Goal: Task Accomplishment & Management: Complete application form

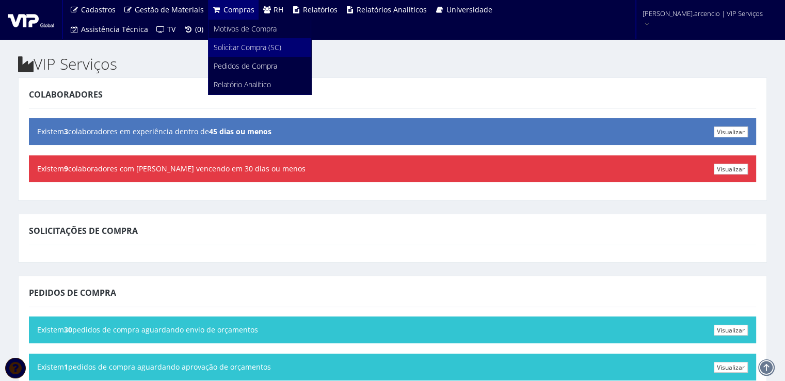
click at [237, 54] on link "Solicitar Compra (SC)" at bounding box center [260, 47] width 102 height 19
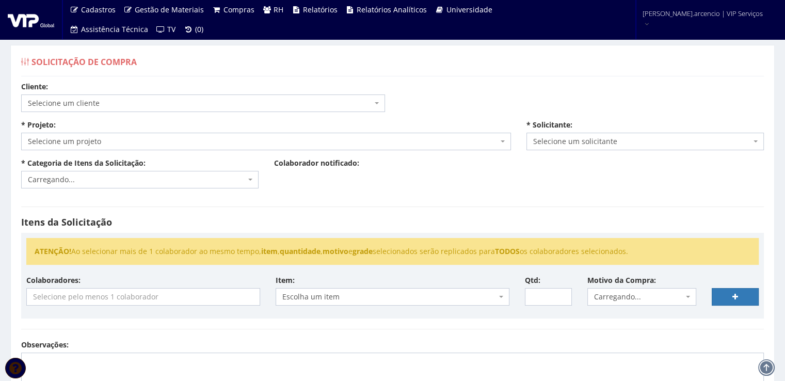
click at [651, 21] on icon at bounding box center [647, 24] width 8 height 7
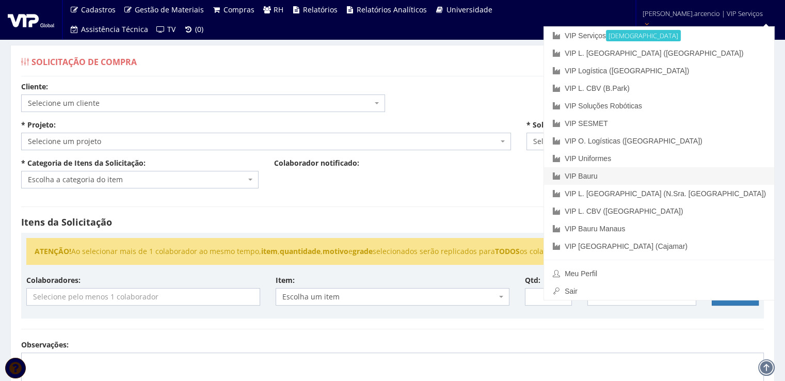
click at [657, 180] on link "VIP Bauru" at bounding box center [659, 176] width 230 height 18
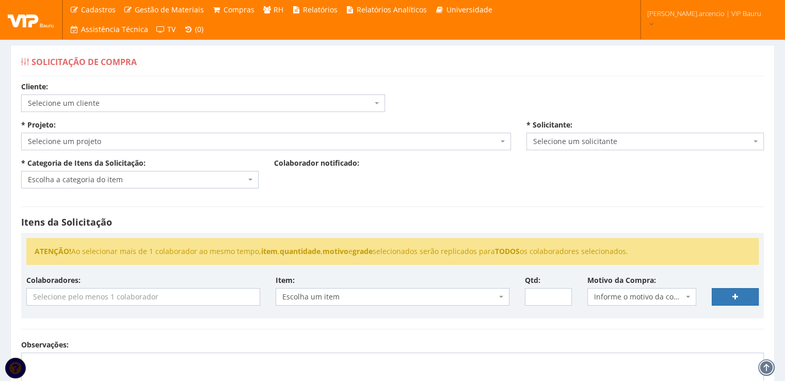
click at [506, 141] on span "Selecione um projeto" at bounding box center [266, 142] width 490 height 18
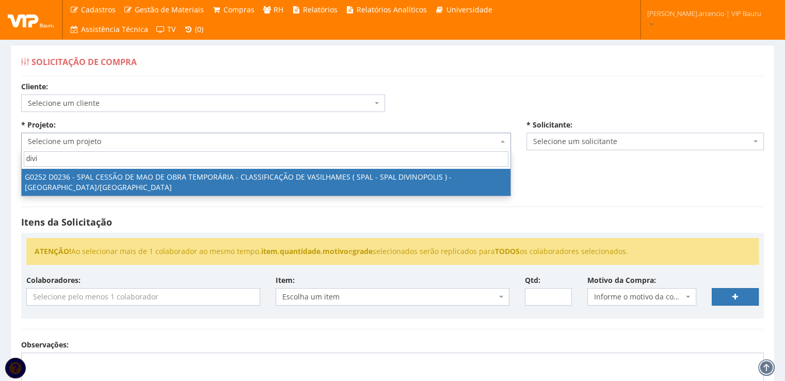
type input "divi"
select select "252"
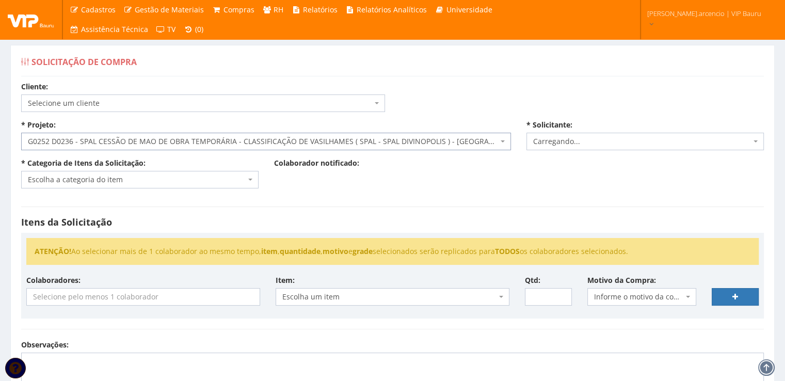
click at [247, 178] on span "Escolha a categoria do item" at bounding box center [139, 180] width 237 height 18
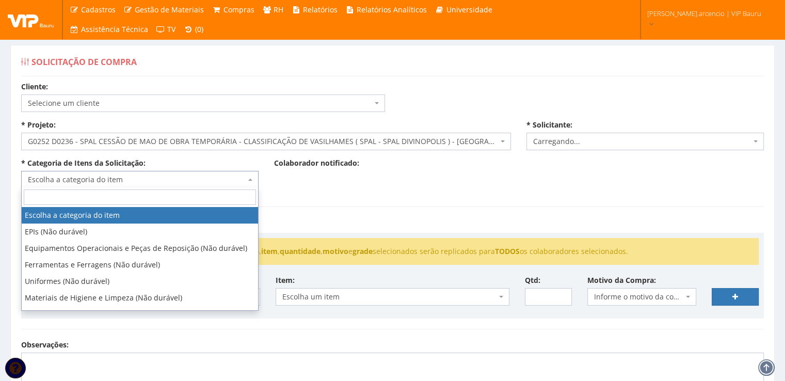
select select "3771"
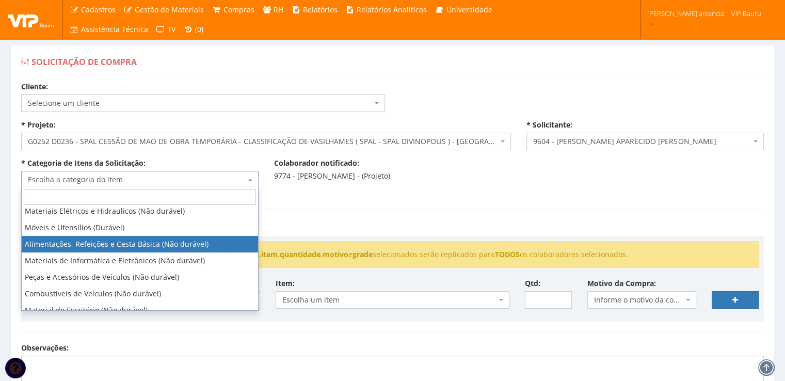
scroll to position [155, 0]
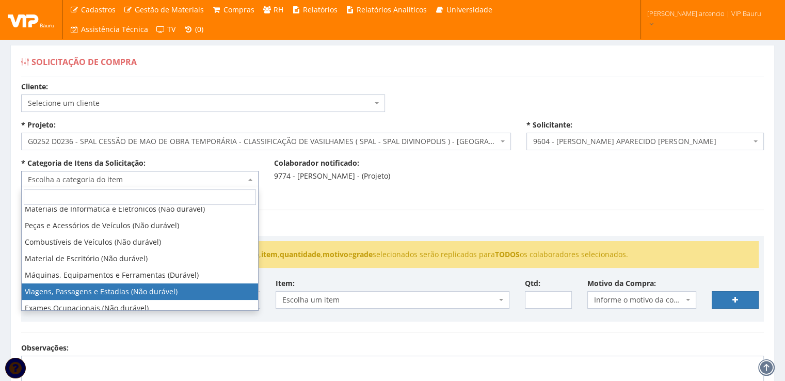
select select "21"
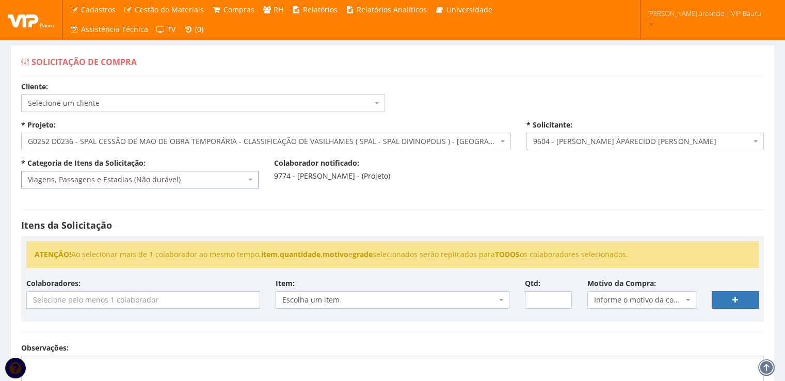
click at [167, 300] on input "search" at bounding box center [143, 300] width 233 height 17
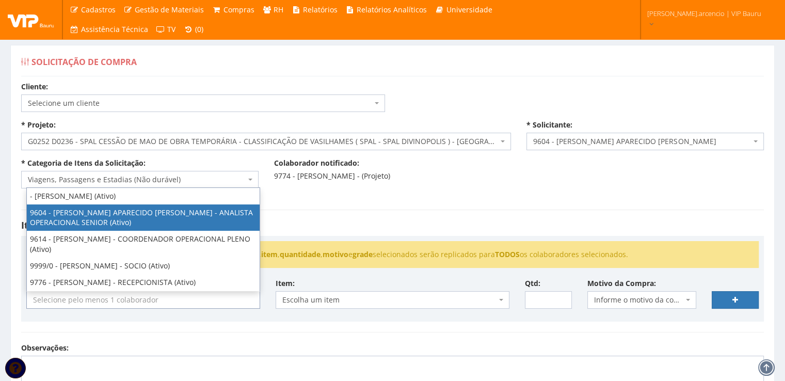
select select "3771"
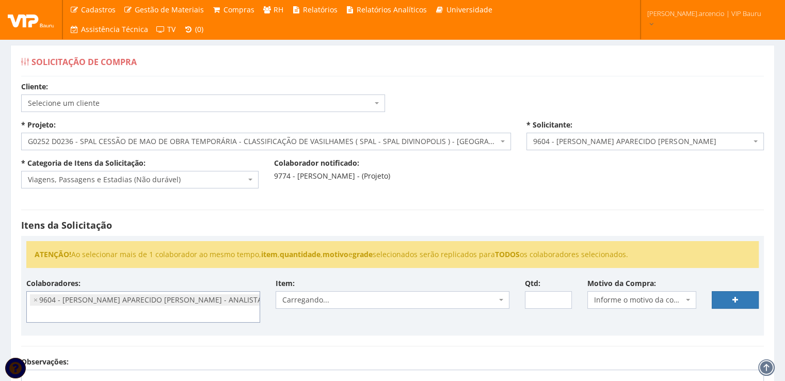
scroll to position [10, 0]
click at [504, 303] on span "Escolha um item" at bounding box center [393, 300] width 234 height 18
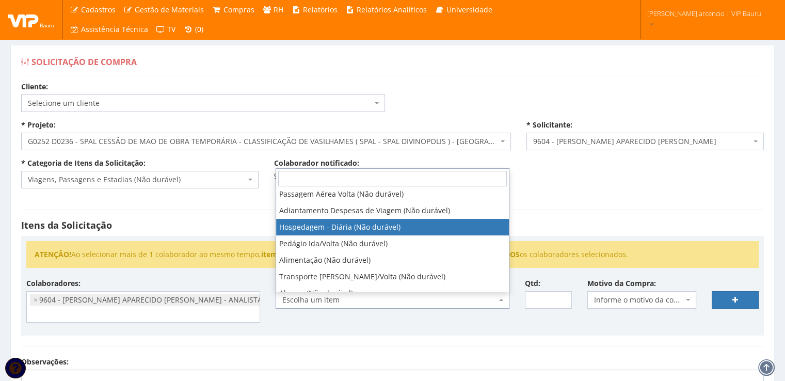
scroll to position [103, 0]
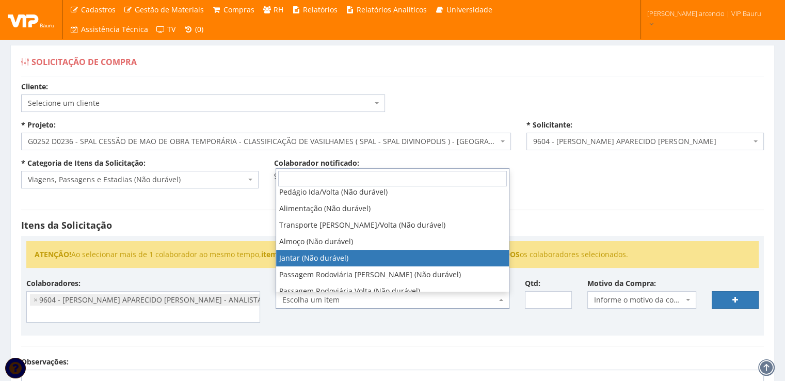
select select "579"
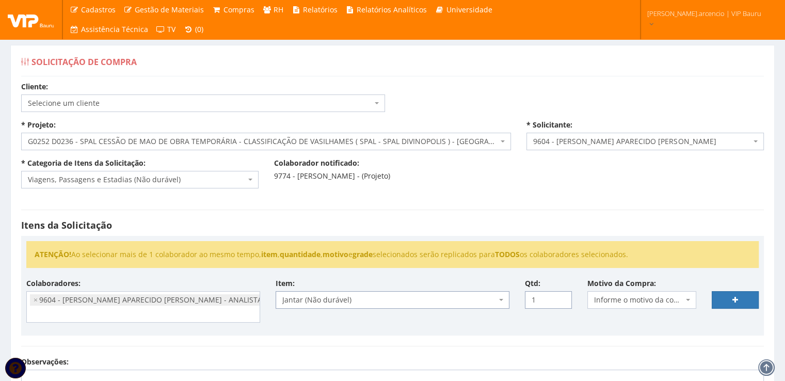
click at [562, 296] on input "1" at bounding box center [548, 300] width 47 height 18
click at [562, 296] on input "2" at bounding box center [548, 300] width 47 height 18
click at [562, 296] on input "3" at bounding box center [548, 300] width 47 height 18
type input "2"
click at [560, 302] on input "2" at bounding box center [548, 300] width 47 height 18
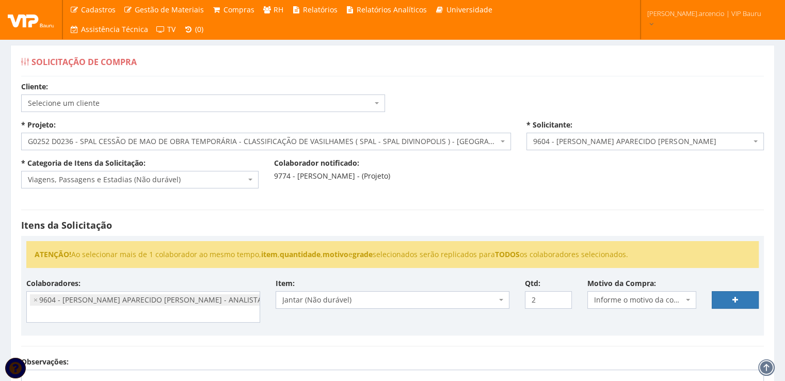
click at [684, 298] on span "Informe o motivo da compra" at bounding box center [642, 300] width 109 height 18
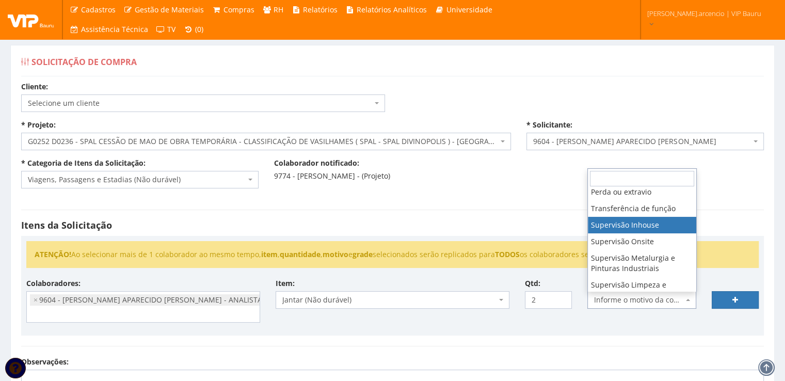
select select "8"
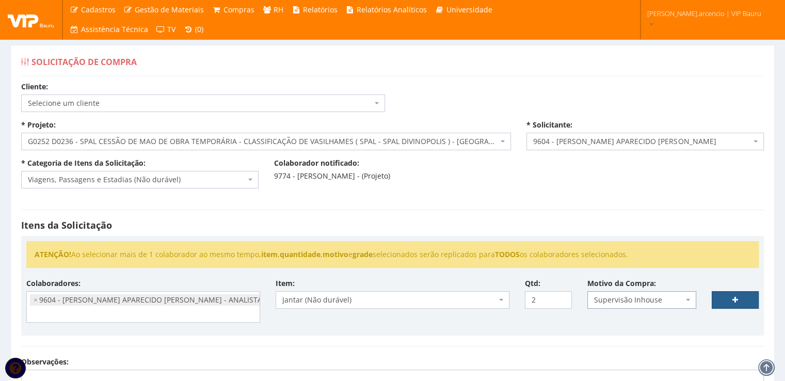
click at [721, 299] on link at bounding box center [735, 300] width 47 height 18
select select
type input "0"
select select
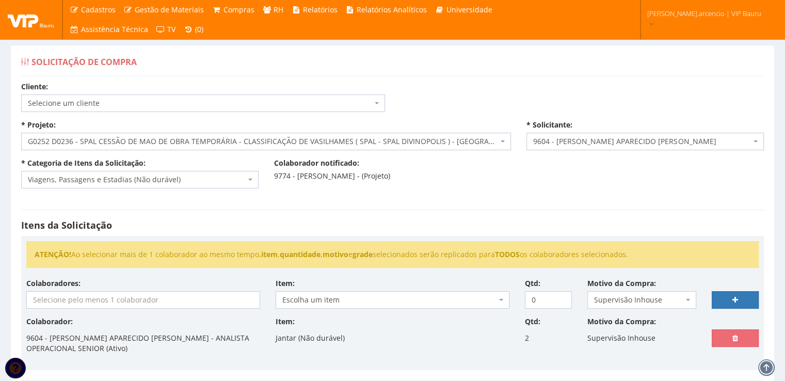
click at [105, 300] on input "search" at bounding box center [143, 300] width 233 height 17
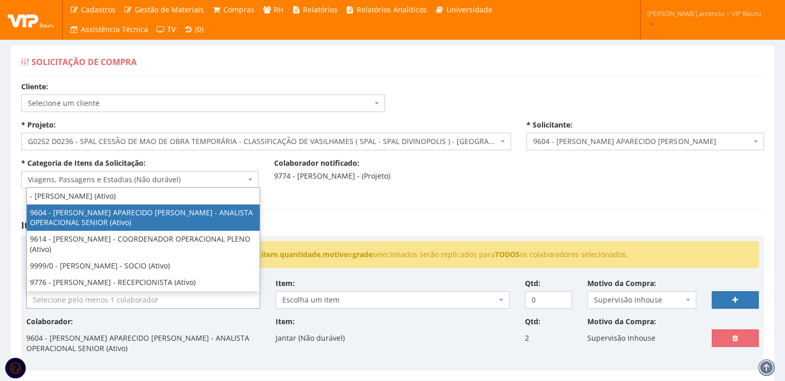
select select "3771"
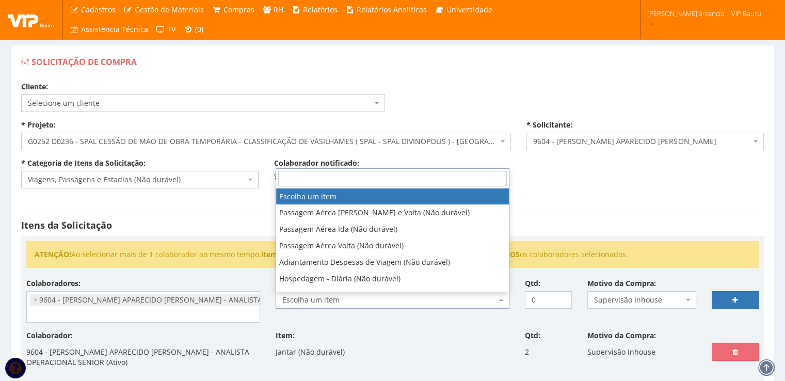
click at [504, 301] on span "Escolha um item" at bounding box center [393, 300] width 234 height 18
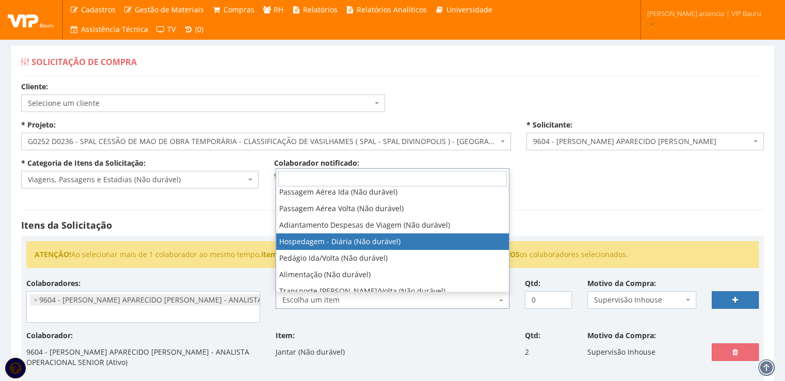
scroll to position [52, 0]
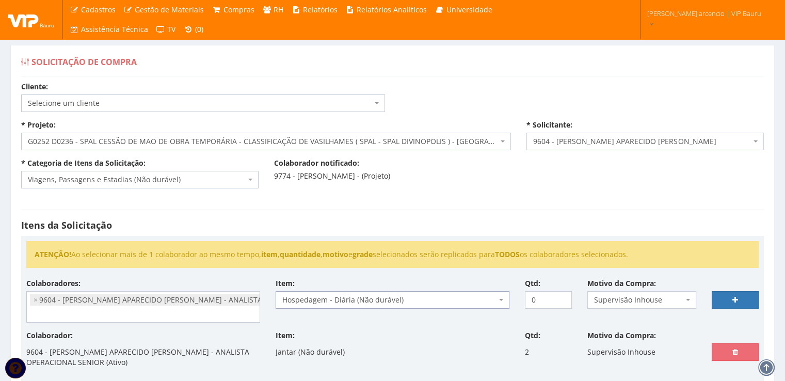
click at [503, 302] on span at bounding box center [502, 300] width 2 height 18
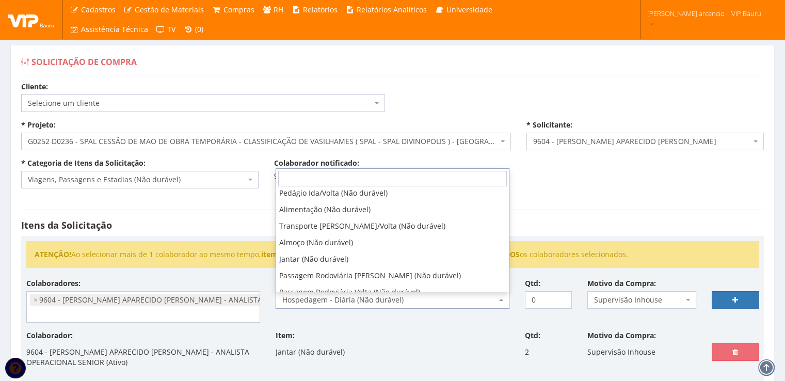
scroll to position [103, 0]
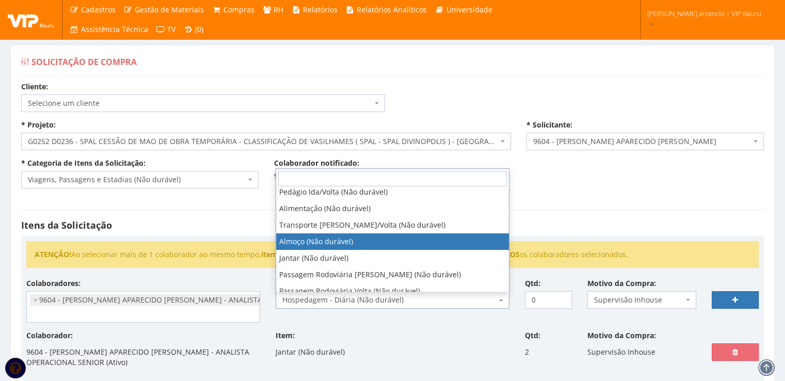
select select "578"
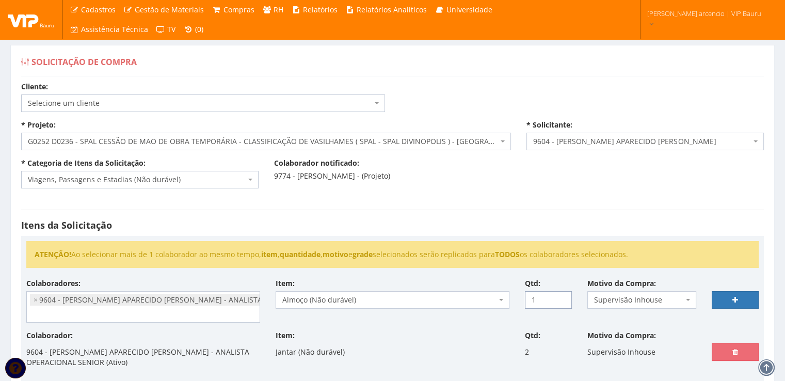
click at [563, 296] on input "1" at bounding box center [548, 300] width 47 height 18
type input "2"
click at [563, 296] on input "2" at bounding box center [548, 300] width 47 height 18
click at [734, 299] on icon at bounding box center [736, 299] width 6 height 7
select select
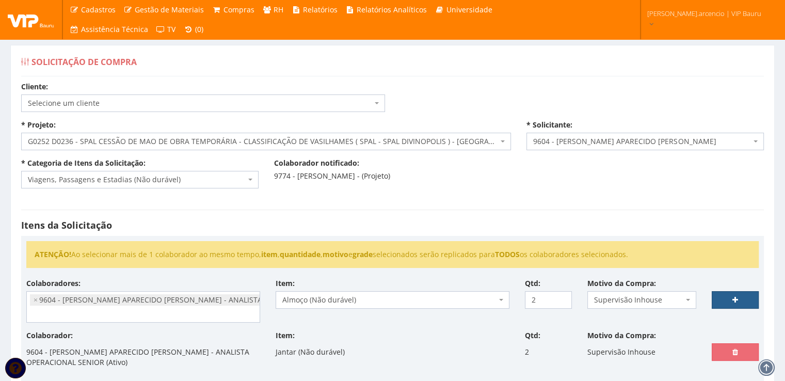
type input "0"
select select
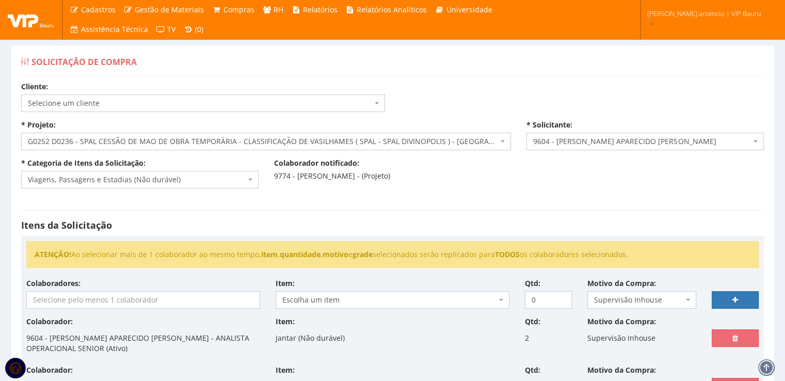
click at [221, 300] on input "search" at bounding box center [143, 300] width 233 height 17
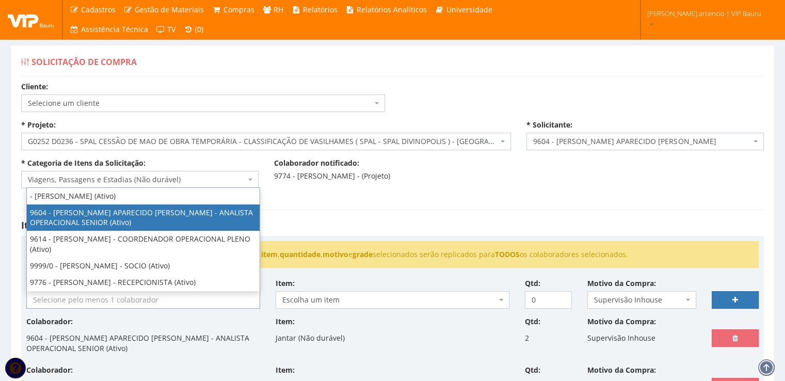
select select "3771"
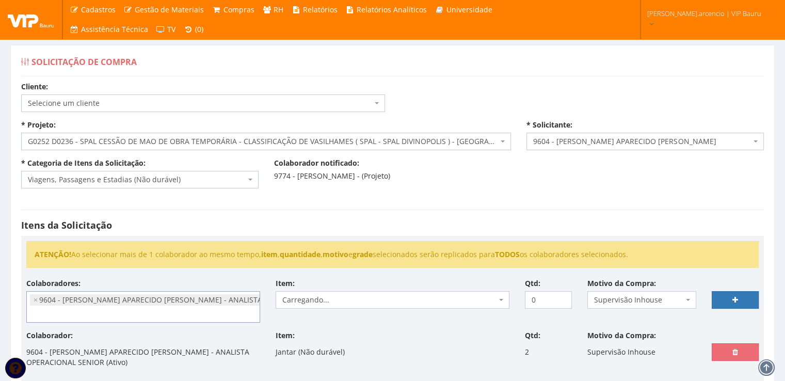
click at [504, 301] on span "Carregando..." at bounding box center [393, 300] width 234 height 18
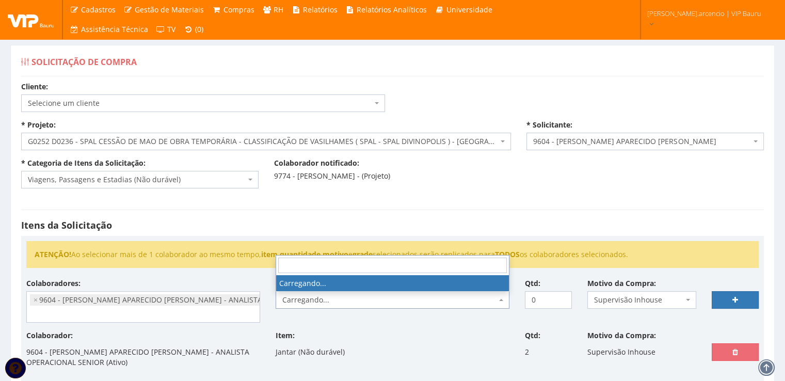
click at [504, 301] on span "Carregando..." at bounding box center [393, 300] width 234 height 18
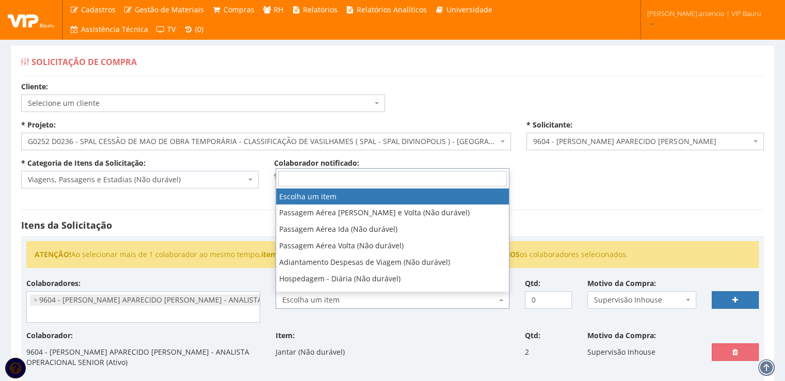
click at [504, 301] on span "Escolha um item" at bounding box center [393, 300] width 234 height 18
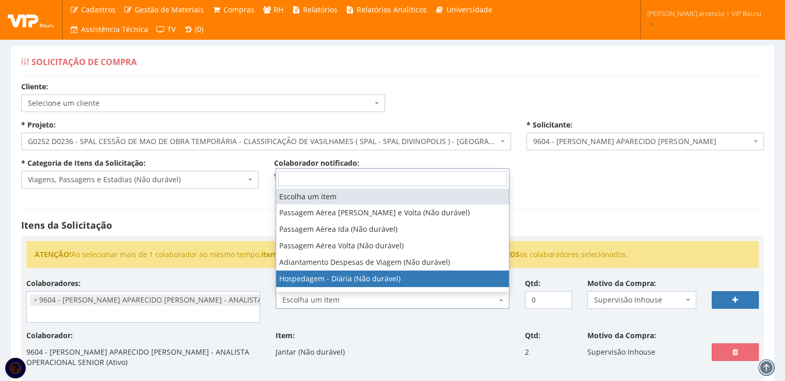
select select "403"
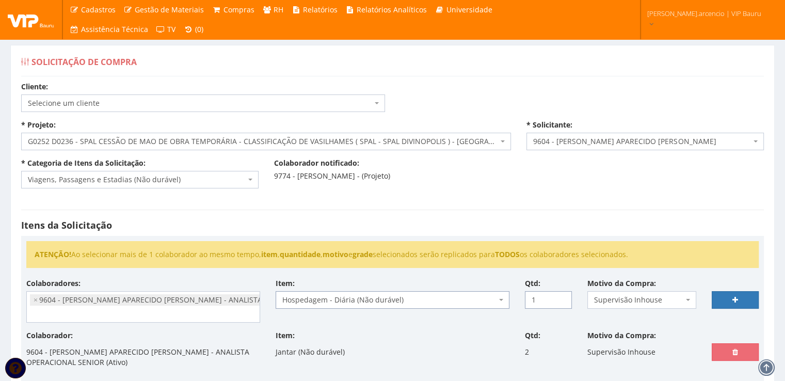
type input "1"
click at [562, 296] on input "1" at bounding box center [548, 300] width 47 height 18
click at [721, 298] on link at bounding box center [735, 300] width 47 height 18
select select
type input "0"
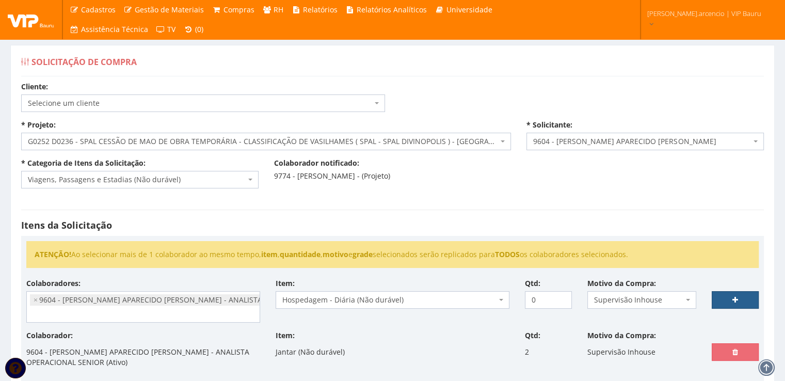
select select
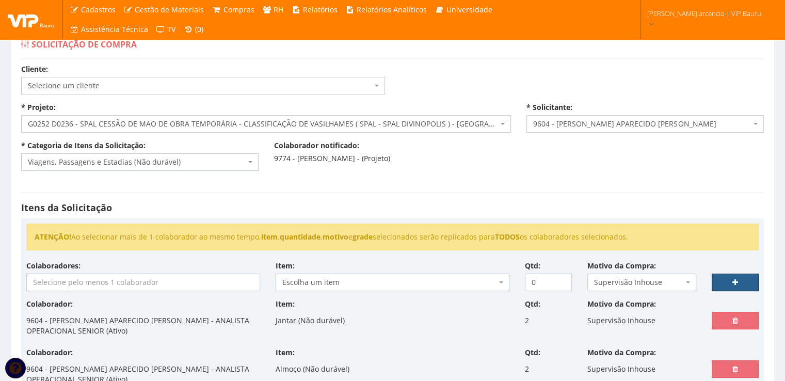
scroll to position [0, 0]
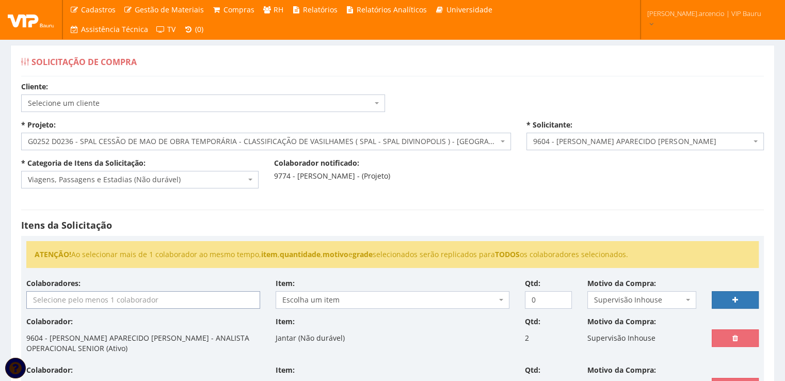
click at [167, 296] on input "search" at bounding box center [143, 300] width 233 height 17
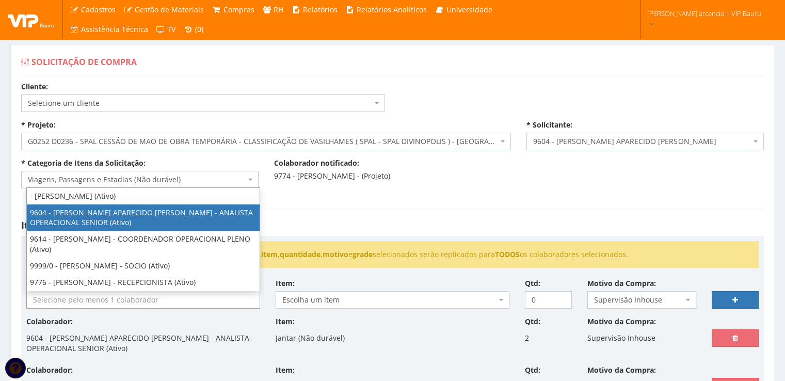
select select "3771"
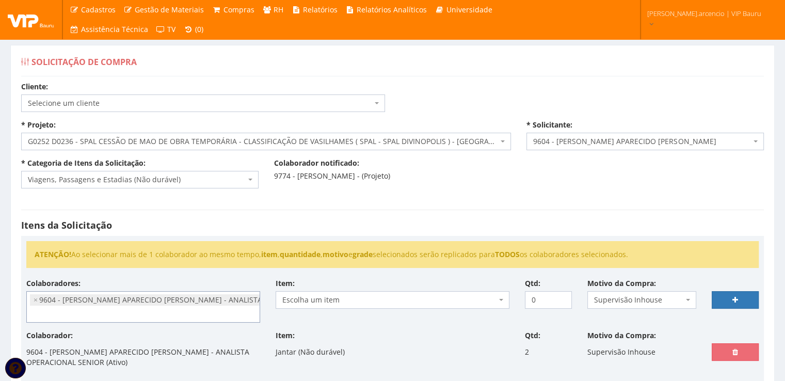
click at [504, 301] on span "Escolha um item" at bounding box center [393, 300] width 234 height 18
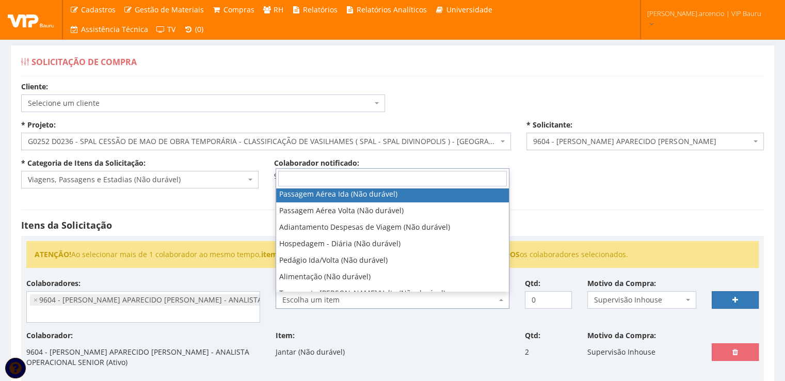
scroll to position [52, 0]
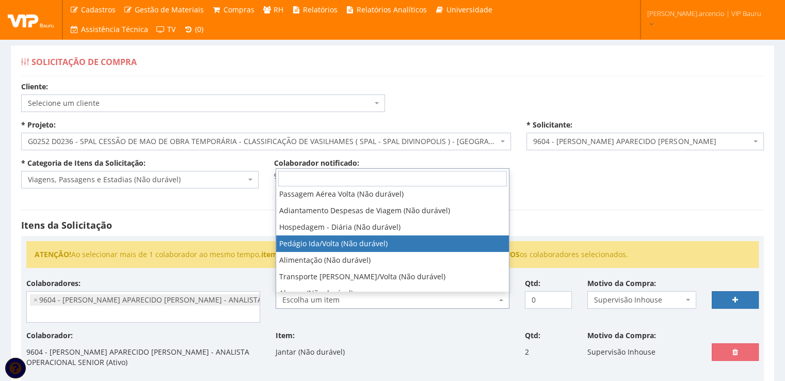
select select "438"
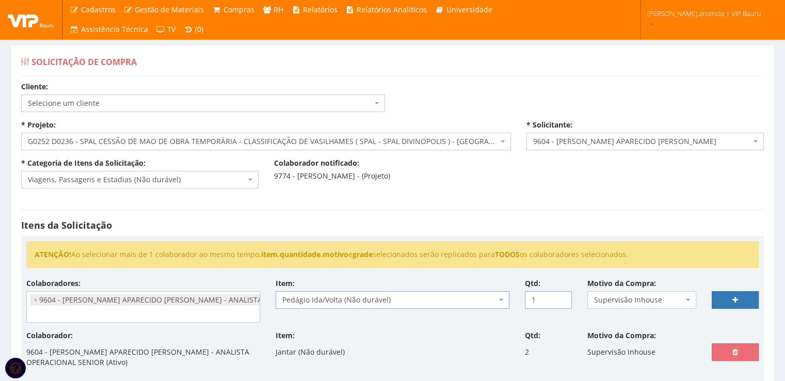
type input "1"
click at [561, 297] on input "1" at bounding box center [548, 300] width 47 height 18
click at [723, 303] on link at bounding box center [735, 300] width 47 height 18
select select
type input "0"
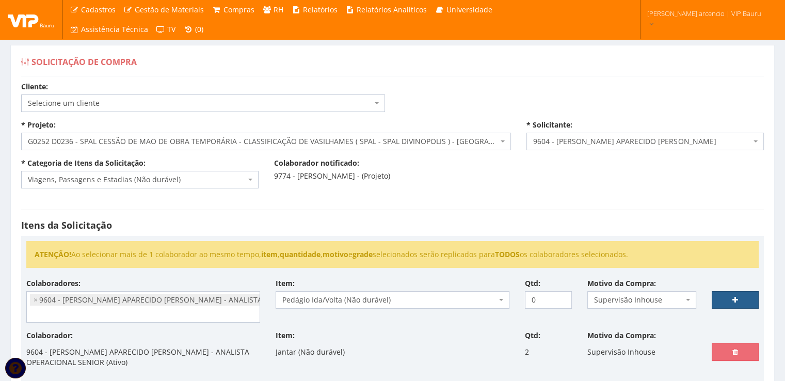
select select
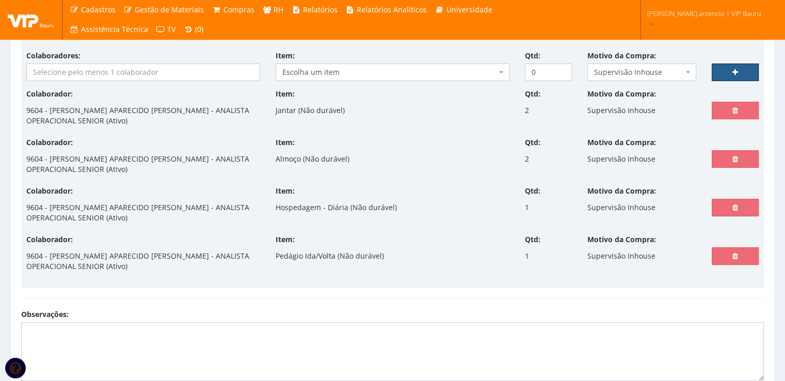
scroll to position [258, 0]
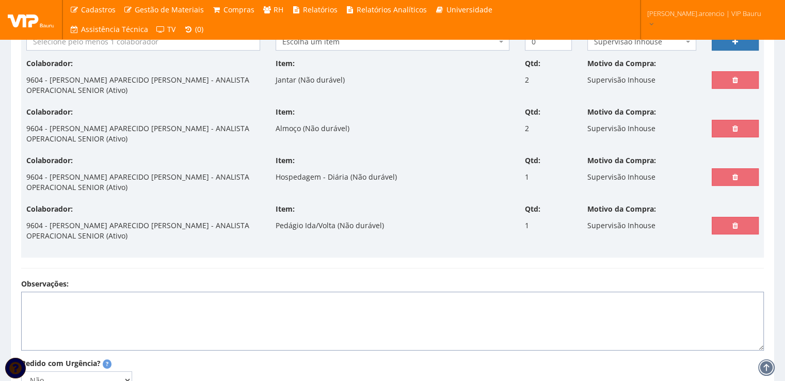
click at [43, 298] on textarea "Observações:" at bounding box center [392, 321] width 743 height 59
click at [112, 298] on textarea "Viagem referente" at bounding box center [392, 321] width 743 height 59
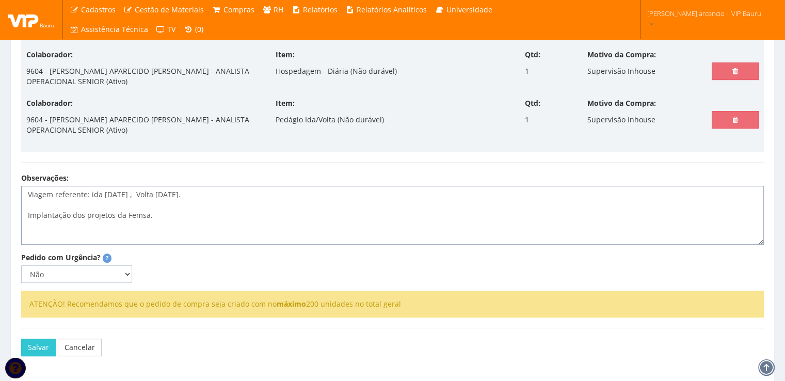
scroll to position [399, 0]
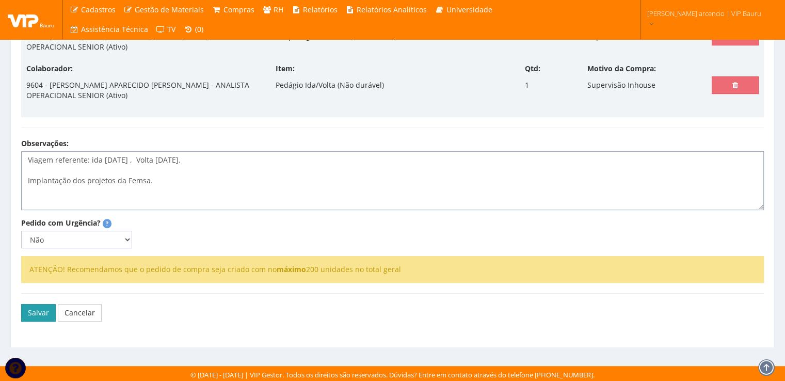
type textarea "Viagem referente: ida 02/10/2025 , Volta 03/10/2025. Implantação dos projetos d…"
click at [36, 308] on button "Salvar" at bounding box center [38, 313] width 35 height 18
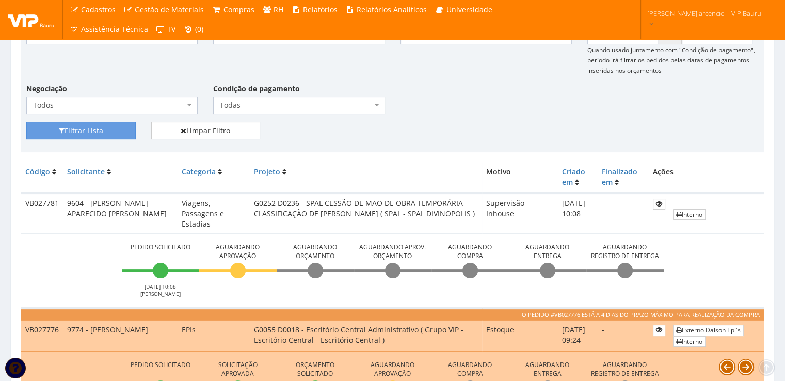
scroll to position [207, 0]
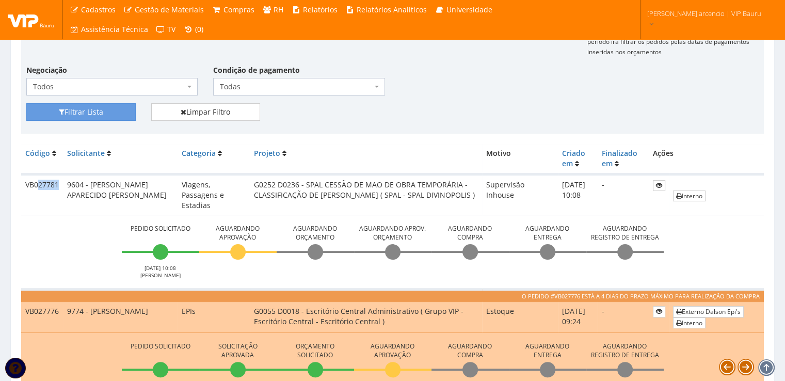
drag, startPoint x: 39, startPoint y: 182, endPoint x: 58, endPoint y: 182, distance: 18.6
click at [58, 182] on td "VB027781" at bounding box center [42, 195] width 42 height 41
drag, startPoint x: 26, startPoint y: 182, endPoint x: 60, endPoint y: 180, distance: 34.1
click at [60, 180] on td "VB027781" at bounding box center [42, 195] width 42 height 41
copy td "VB027781"
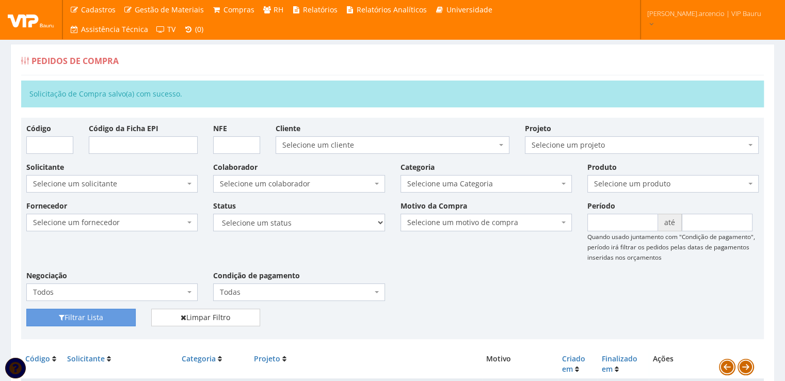
scroll to position [0, 0]
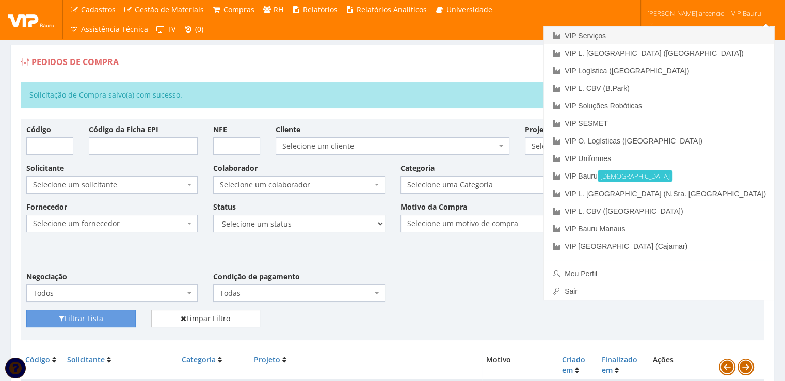
click at [653, 36] on link "VIP Serviços" at bounding box center [659, 36] width 230 height 18
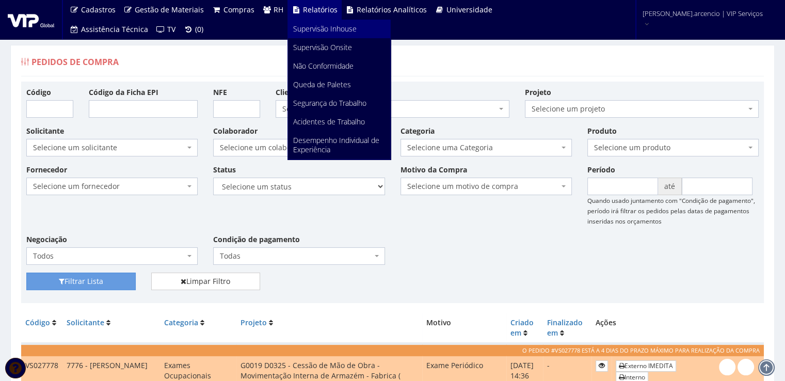
click at [303, 29] on span "Supervisão Inhouse" at bounding box center [325, 29] width 64 height 10
click at [310, 43] on span "Supervisão Onsite" at bounding box center [322, 47] width 59 height 10
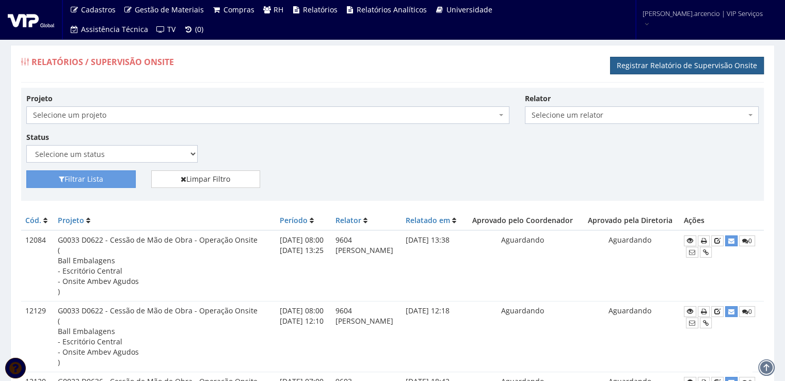
click at [672, 65] on link "Registrar Relatório de Supervisão Onsite" at bounding box center [687, 66] width 154 height 18
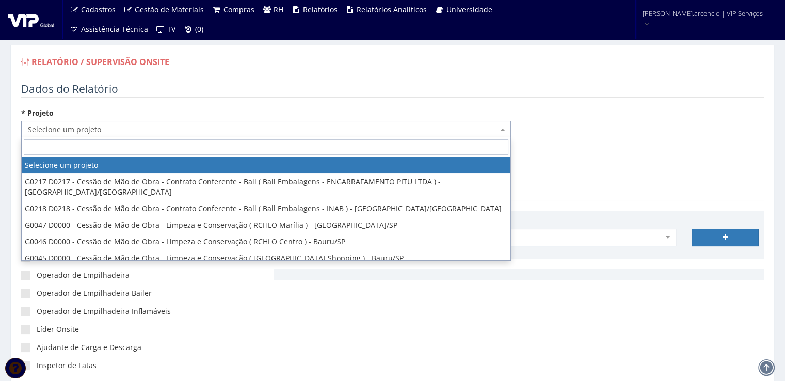
click at [506, 130] on span "Selecione um projeto" at bounding box center [266, 130] width 490 height 18
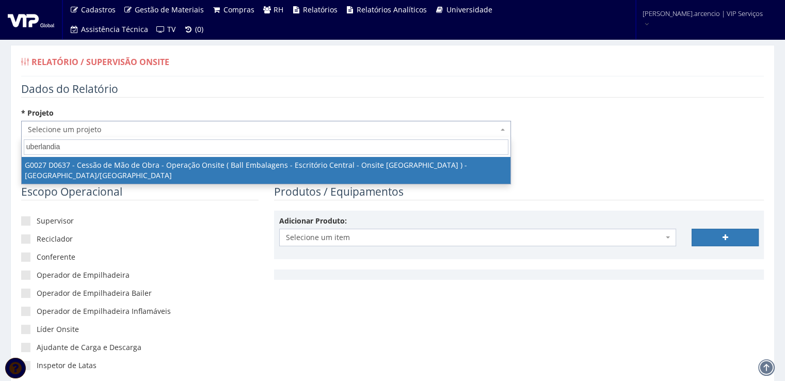
type input "uberlandia"
select select "27"
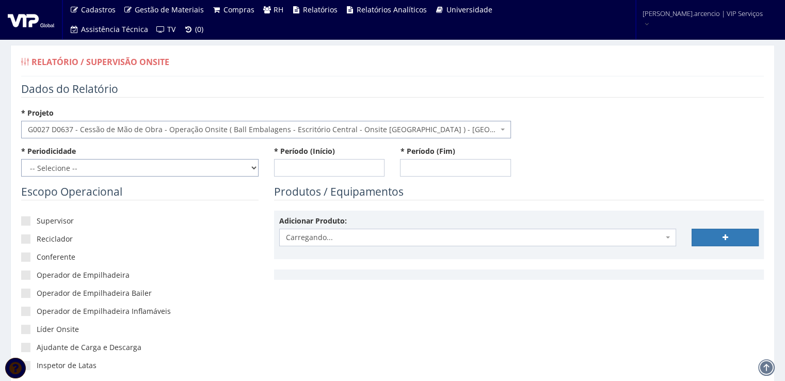
drag, startPoint x: 254, startPoint y: 167, endPoint x: 235, endPoint y: 170, distance: 18.8
click at [254, 167] on select "-- Selecione -- Extraordinário Semanal" at bounding box center [139, 168] width 237 height 18
select select "1"
click at [21, 159] on select "-- Selecione -- Extraordinário Semanal" at bounding box center [139, 168] width 237 height 18
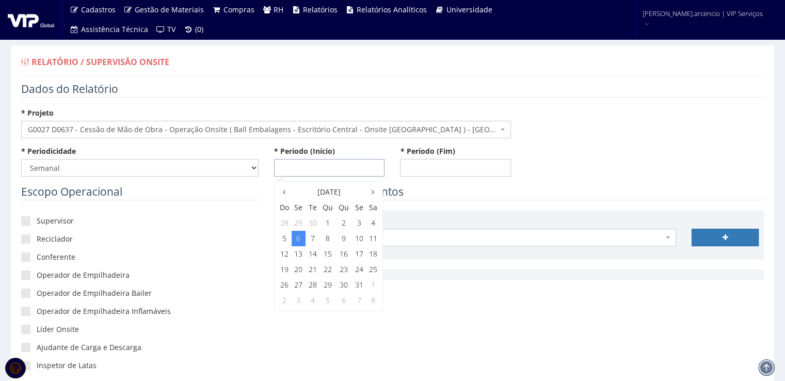
click at [286, 168] on input "* Período (Início)" at bounding box center [329, 168] width 111 height 18
click at [285, 193] on icon at bounding box center [284, 191] width 3 height 7
click at [376, 269] on td "27" at bounding box center [373, 269] width 13 height 15
click at [298, 240] on span "8:00" at bounding box center [290, 240] width 21 height 13
click at [286, 204] on span "8:00" at bounding box center [290, 209] width 21 height 13
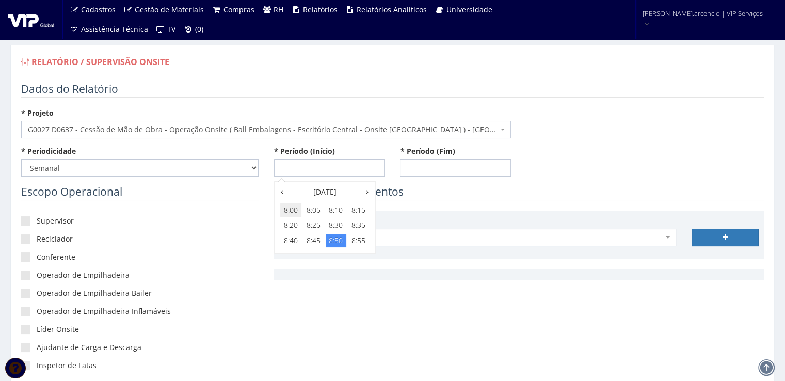
type input "[DATE] 08:00"
click at [419, 162] on input "* Período (Fim)" at bounding box center [455, 168] width 111 height 18
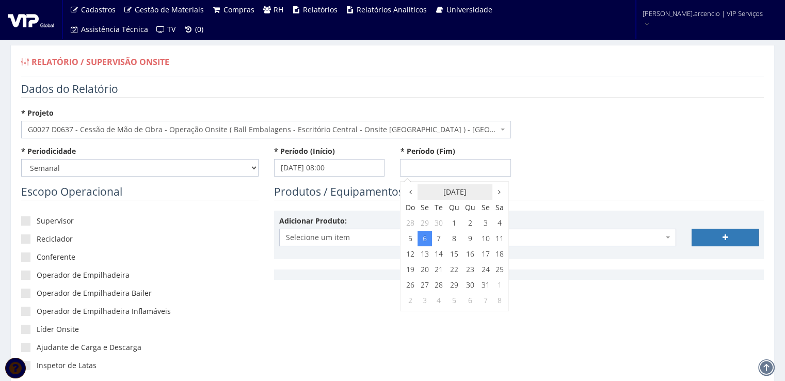
drag, startPoint x: 410, startPoint y: 192, endPoint x: 427, endPoint y: 192, distance: 17.6
click at [410, 192] on icon at bounding box center [410, 191] width 3 height 7
click at [498, 195] on th at bounding box center [499, 191] width 13 height 15
click at [486, 224] on td "3" at bounding box center [486, 222] width 14 height 15
click at [483, 290] on span "23:00" at bounding box center [484, 285] width 21 height 13
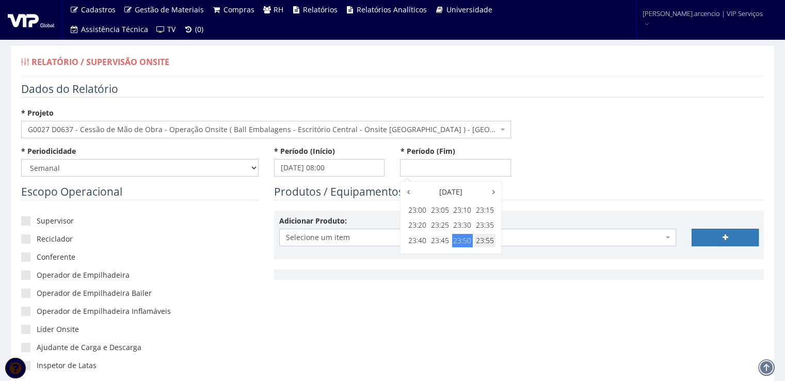
click at [487, 241] on span "23:55" at bounding box center [484, 240] width 21 height 13
type input "[DATE] 23:55"
click at [547, 160] on div "* Periodicidade -- Selecione -- Extraordinário Semanal * Período (Início) [DATE…" at bounding box center [392, 165] width 758 height 38
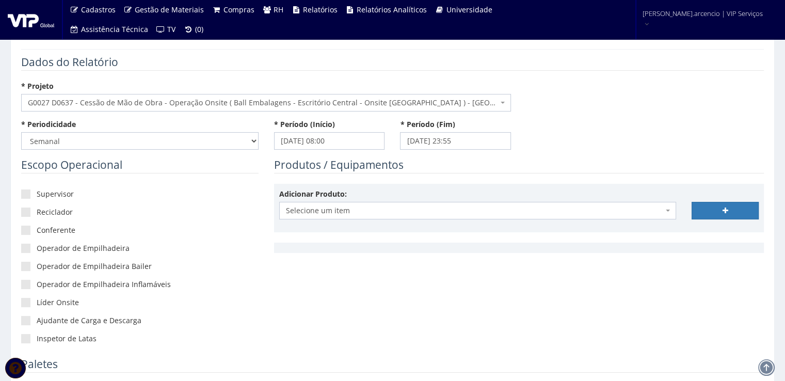
scroll to position [52, 0]
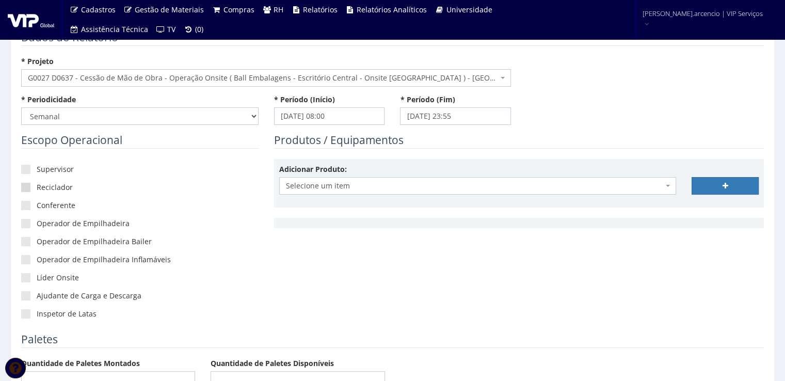
drag, startPoint x: 26, startPoint y: 166, endPoint x: 25, endPoint y: 184, distance: 18.1
click at [26, 170] on span at bounding box center [25, 169] width 9 height 9
click at [37, 170] on input"] "Supervisor" at bounding box center [40, 169] width 7 height 7
checkbox input"] "true"
click at [26, 192] on div "Supervisor Reciclador Conferente Operador de Empilhadeira Operador de Empilhade…" at bounding box center [139, 245] width 237 height 173
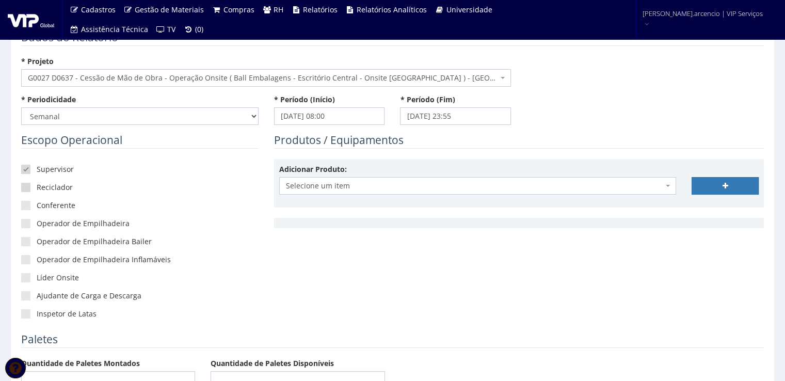
click at [27, 188] on span at bounding box center [25, 187] width 9 height 9
click at [37, 188] on input"] "Reciclador" at bounding box center [40, 187] width 7 height 7
checkbox input"] "true"
click at [28, 203] on span at bounding box center [25, 205] width 9 height 9
click at [37, 203] on input"] "Conferente" at bounding box center [40, 205] width 7 height 7
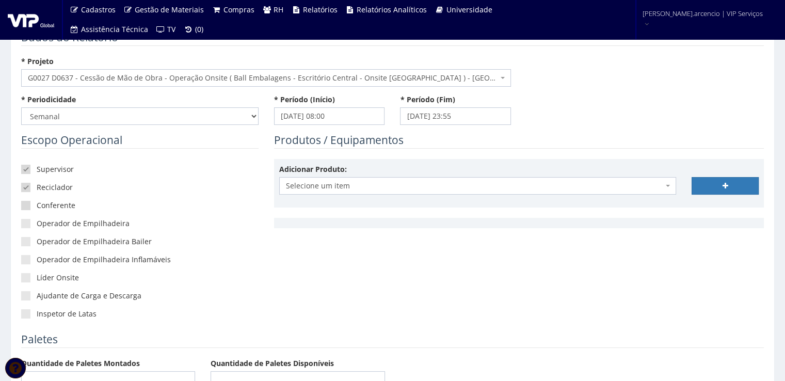
checkbox input"] "true"
click at [27, 278] on span at bounding box center [25, 277] width 9 height 9
click at [37, 278] on input"] "Líder Onsite" at bounding box center [40, 278] width 7 height 7
checkbox input"] "true"
click at [264, 268] on div "Escopo Operacional Supervisor Reciclador Conferente Operador de Empilhadeira Op…" at bounding box center [139, 232] width 253 height 199
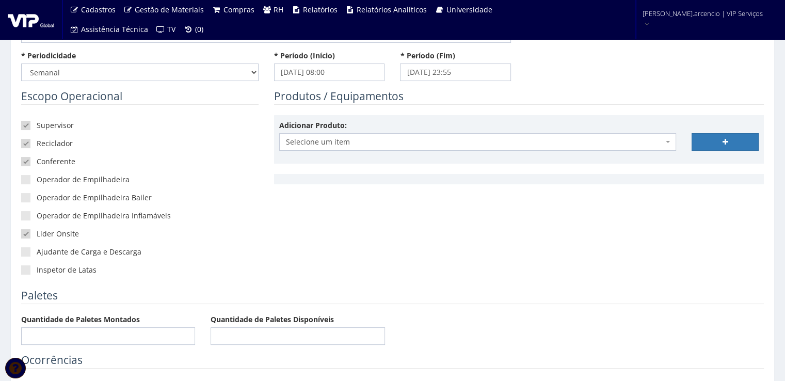
scroll to position [310, 0]
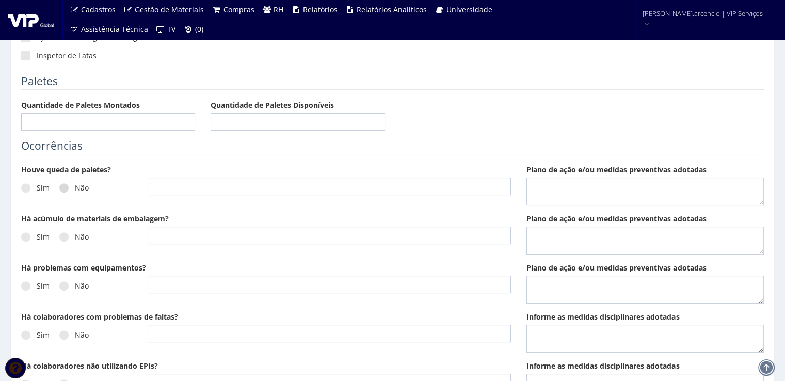
click at [66, 192] on label "Não" at bounding box center [73, 188] width 29 height 10
click at [75, 192] on input "Não" at bounding box center [78, 188] width 7 height 7
radio input "true"
click at [65, 234] on span at bounding box center [63, 236] width 9 height 9
click at [75, 234] on input "Não" at bounding box center [78, 237] width 7 height 7
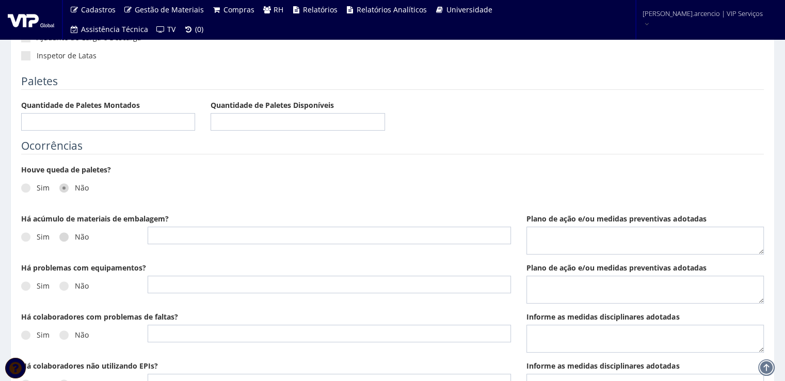
radio input "true"
drag, startPoint x: 61, startPoint y: 283, endPoint x: 65, endPoint y: 292, distance: 9.7
click at [61, 284] on span at bounding box center [63, 285] width 9 height 9
click at [75, 284] on input "Não" at bounding box center [78, 286] width 7 height 7
radio input "true"
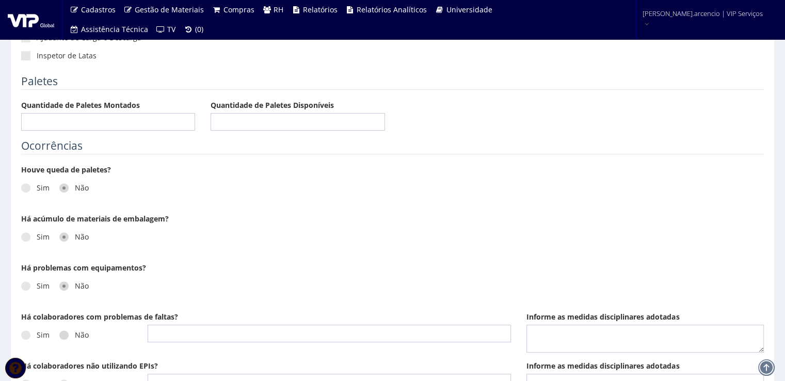
click at [66, 336] on span at bounding box center [63, 334] width 9 height 9
click at [75, 336] on input "Não" at bounding box center [78, 335] width 7 height 7
radio input "true"
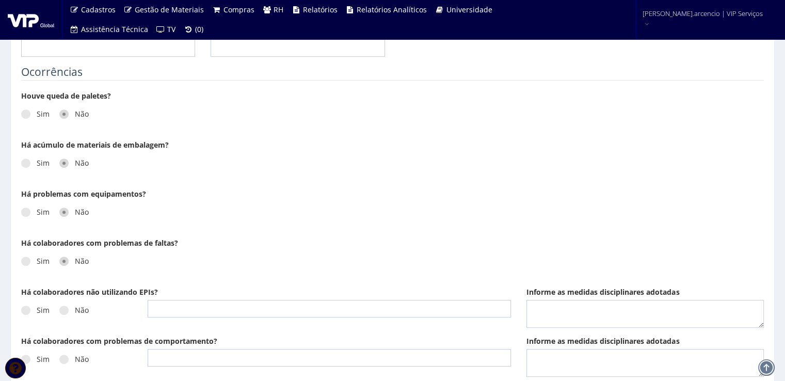
scroll to position [465, 0]
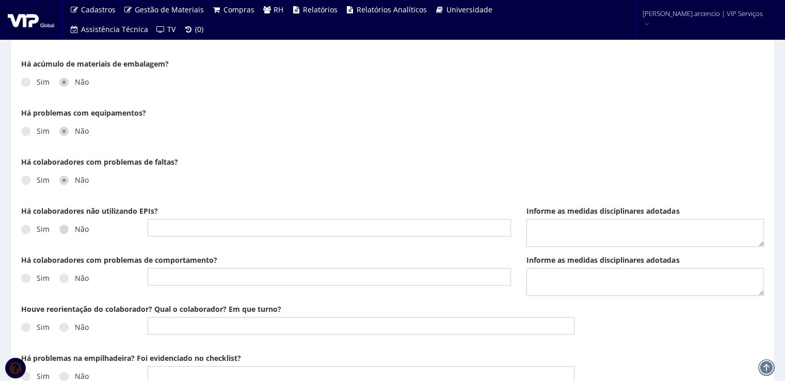
click at [62, 231] on span at bounding box center [63, 229] width 9 height 9
click at [75, 231] on input "Não" at bounding box center [78, 229] width 7 height 7
radio input "true"
drag, startPoint x: 65, startPoint y: 278, endPoint x: 70, endPoint y: 308, distance: 30.3
click at [65, 280] on span at bounding box center [63, 278] width 9 height 9
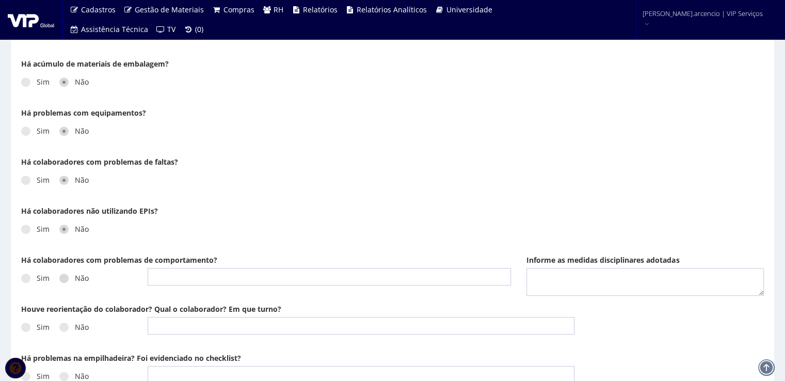
click at [75, 280] on input "Não" at bounding box center [78, 278] width 7 height 7
radio input "true"
click at [68, 325] on label "Não" at bounding box center [73, 327] width 29 height 10
click at [75, 325] on input "Não" at bounding box center [78, 327] width 7 height 7
radio input "true"
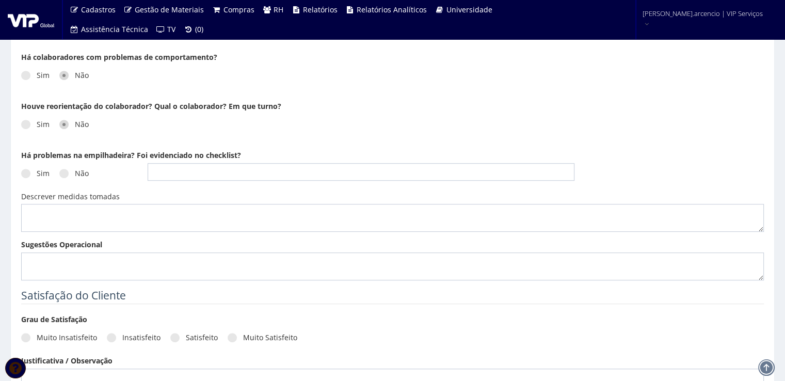
scroll to position [671, 0]
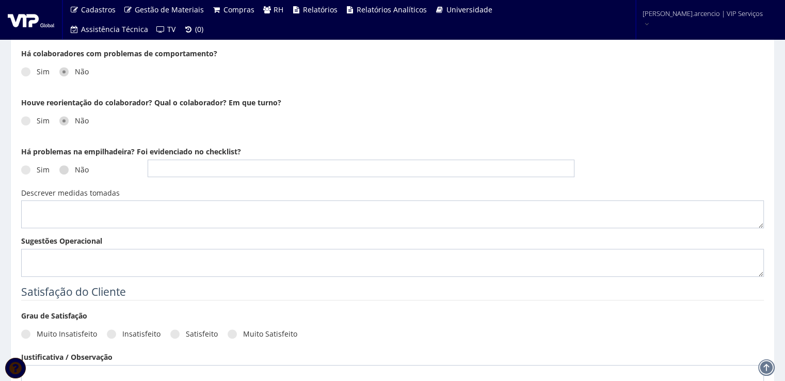
click at [62, 166] on span at bounding box center [63, 169] width 9 height 9
click at [75, 167] on input "Não" at bounding box center [78, 170] width 7 height 7
radio input "true"
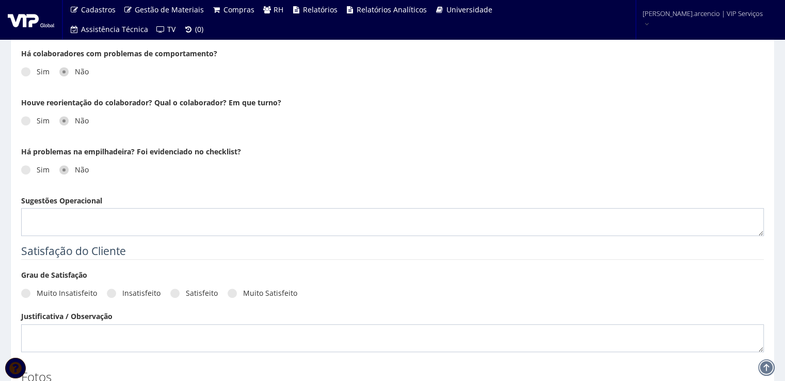
scroll to position [723, 0]
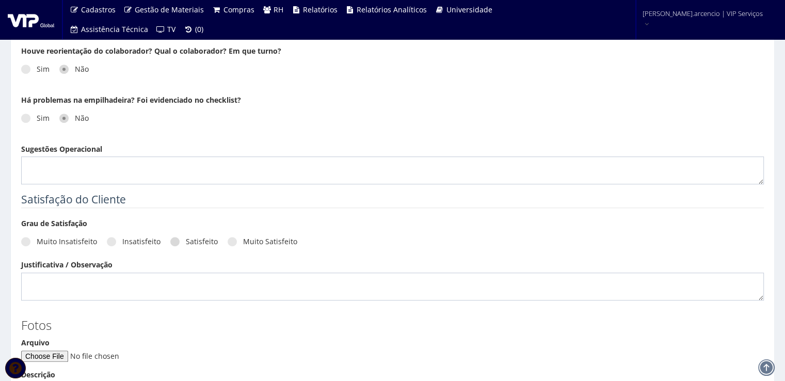
click at [175, 240] on span at bounding box center [174, 241] width 9 height 9
click at [186, 240] on input "Satisfeito" at bounding box center [189, 242] width 7 height 7
radio input "true"
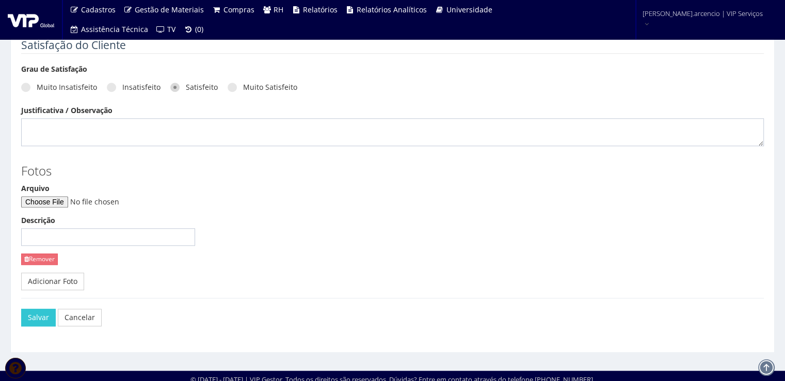
scroll to position [878, 0]
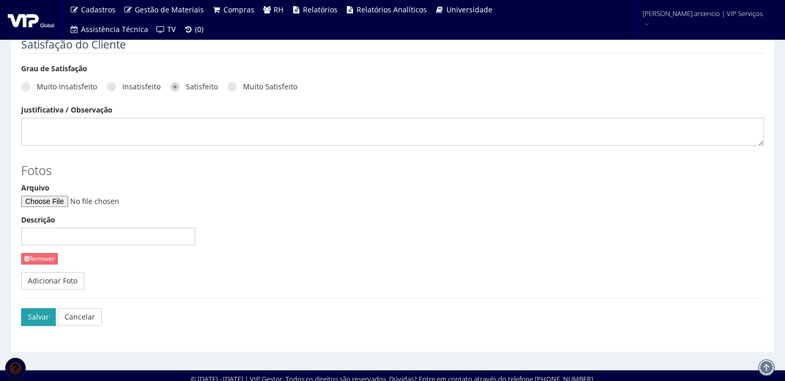
click at [29, 316] on button "Salvar" at bounding box center [38, 317] width 35 height 18
click at [77, 315] on link "Cancelar" at bounding box center [87, 317] width 44 height 18
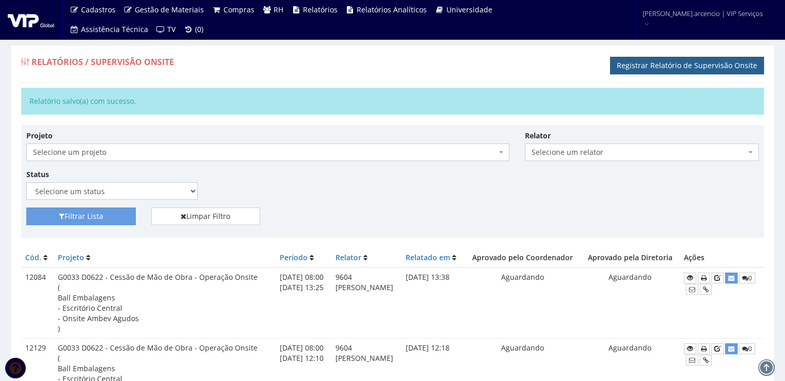
click at [693, 57] on link "Registrar Relatório de Supervisão Onsite" at bounding box center [687, 66] width 154 height 18
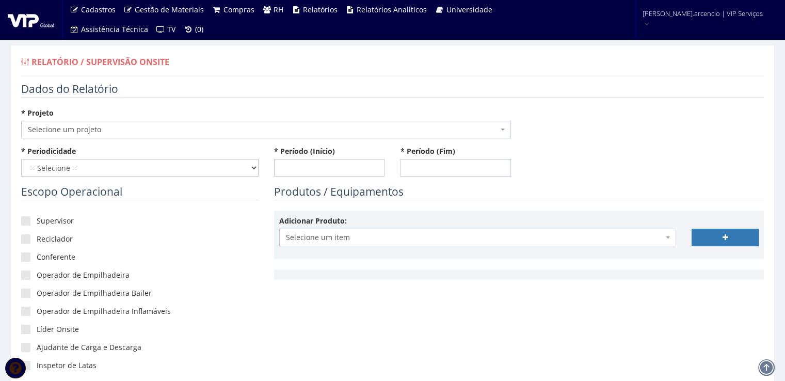
click at [510, 129] on span "Selecione um projeto" at bounding box center [266, 130] width 490 height 18
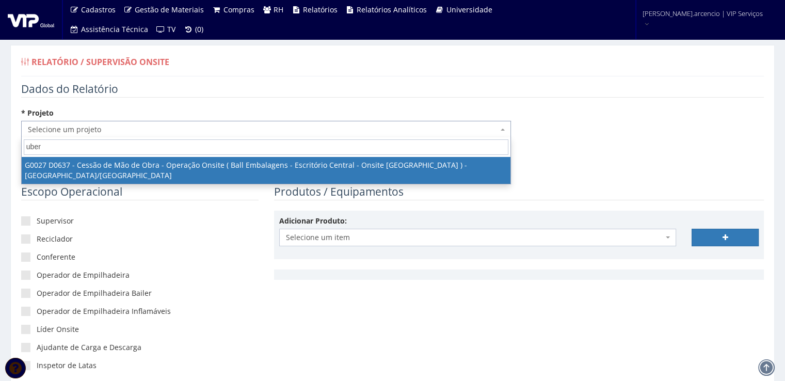
type input "uber"
select select "27"
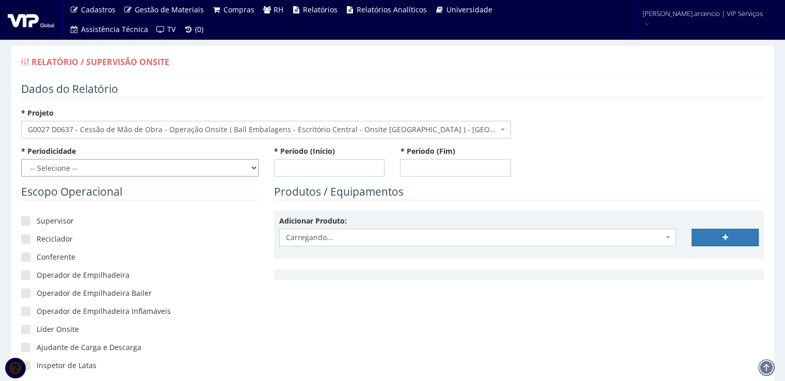
drag, startPoint x: 254, startPoint y: 169, endPoint x: 238, endPoint y: 170, distance: 15.6
click at [254, 169] on select "-- Selecione -- Extraordinário Semanal" at bounding box center [139, 168] width 237 height 18
select select "1"
click at [21, 159] on select "-- Selecione -- Extraordinário Semanal" at bounding box center [139, 168] width 237 height 18
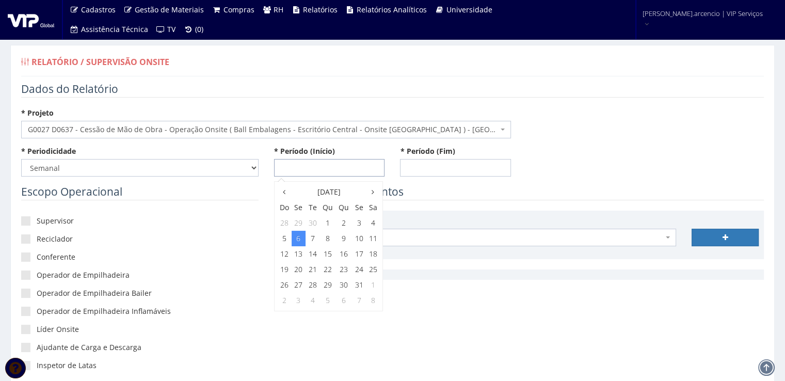
click at [295, 164] on input "* Período (Início)" at bounding box center [329, 168] width 111 height 18
drag, startPoint x: 283, startPoint y: 188, endPoint x: 297, endPoint y: 187, distance: 14.5
click at [283, 188] on icon at bounding box center [284, 191] width 3 height 7
click at [368, 271] on td "27" at bounding box center [373, 269] width 13 height 15
click at [295, 242] on span "8:00" at bounding box center [290, 240] width 21 height 13
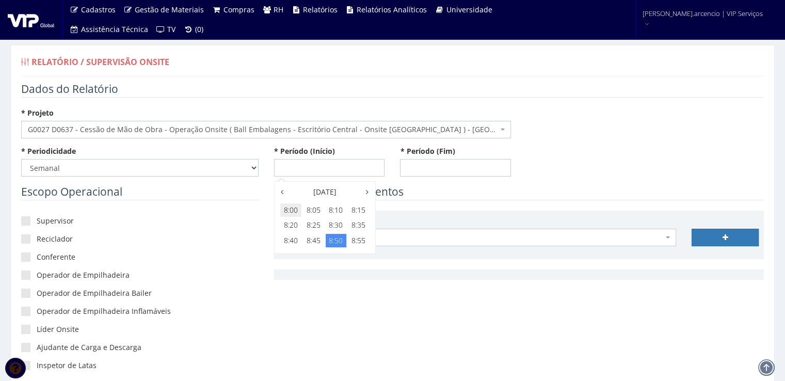
click at [295, 209] on span "8:00" at bounding box center [290, 209] width 21 height 13
type input "[DATE] 08:00"
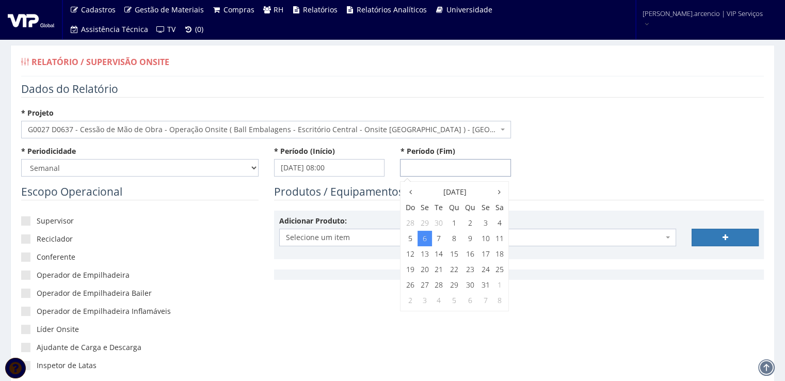
click at [436, 169] on input "* Período (Fim)" at bounding box center [455, 168] width 111 height 18
click at [408, 187] on th at bounding box center [410, 191] width 14 height 15
click at [498, 191] on icon at bounding box center [499, 191] width 3 height 7
click at [484, 224] on td "3" at bounding box center [486, 222] width 14 height 15
click at [485, 285] on span "23:00" at bounding box center [484, 285] width 21 height 13
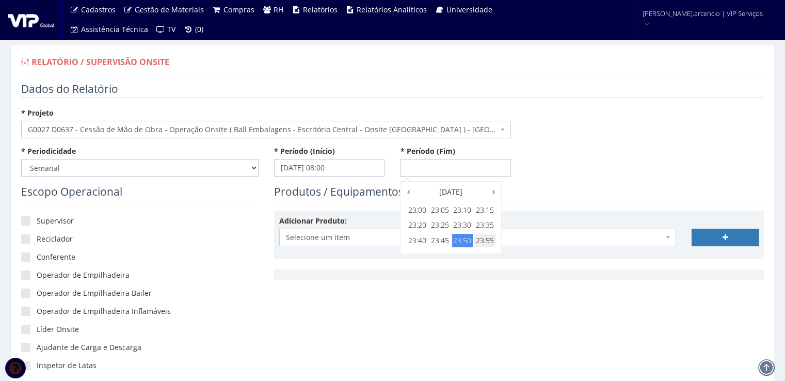
click at [480, 241] on span "23:55" at bounding box center [484, 240] width 21 height 13
type input "[DATE] 23:55"
click at [587, 164] on div "* Periodicidade -- Selecione -- Extraordinário Semanal * Período (Início) [DATE…" at bounding box center [392, 165] width 758 height 38
click at [32, 219] on label "Supervisor" at bounding box center [139, 221] width 237 height 10
click at [37, 219] on input"] "Supervisor" at bounding box center [40, 221] width 7 height 7
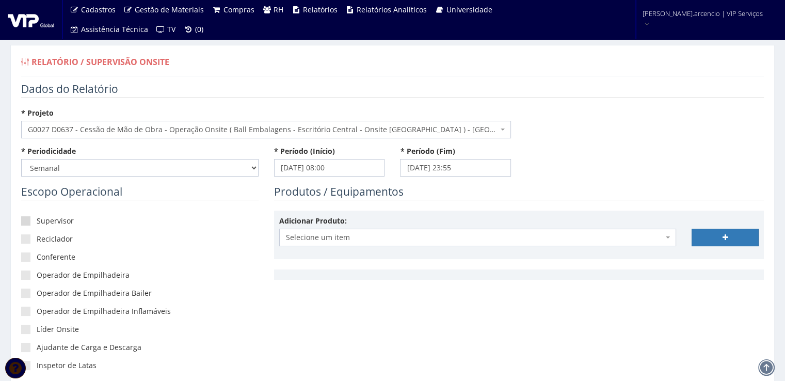
checkbox input"] "true"
click at [29, 238] on span at bounding box center [25, 238] width 9 height 9
click at [37, 238] on input"] "Reciclador" at bounding box center [40, 239] width 7 height 7
checkbox input"] "true"
click at [29, 257] on span at bounding box center [25, 256] width 9 height 9
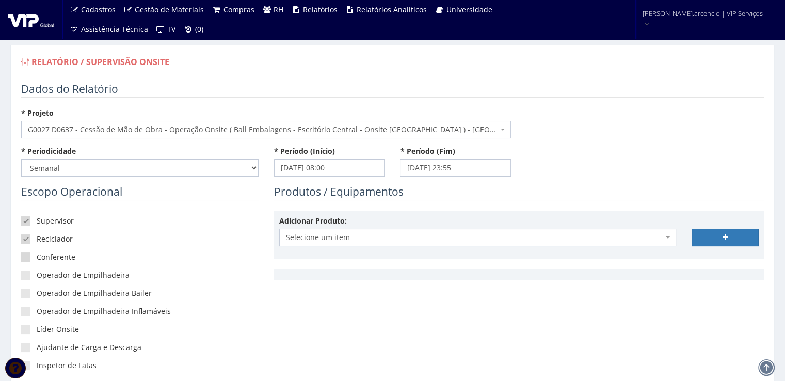
click at [37, 257] on input"] "Conferente" at bounding box center [40, 257] width 7 height 7
checkbox input"] "true"
click at [25, 329] on span at bounding box center [25, 329] width 9 height 9
click at [37, 329] on input"] "Líder Onsite" at bounding box center [40, 329] width 7 height 7
checkbox input"] "true"
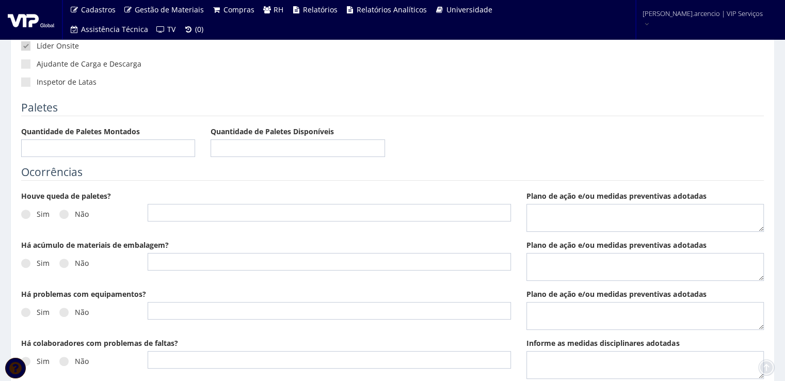
scroll to position [310, 0]
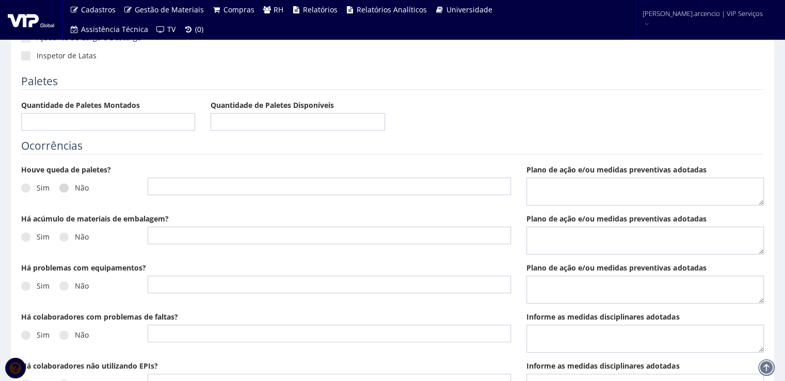
click at [68, 187] on label "Não" at bounding box center [73, 188] width 29 height 10
click at [75, 187] on input "Não" at bounding box center [78, 188] width 7 height 7
radio input "true"
click at [70, 236] on label "Não" at bounding box center [73, 237] width 29 height 10
click at [75, 236] on input "Não" at bounding box center [78, 237] width 7 height 7
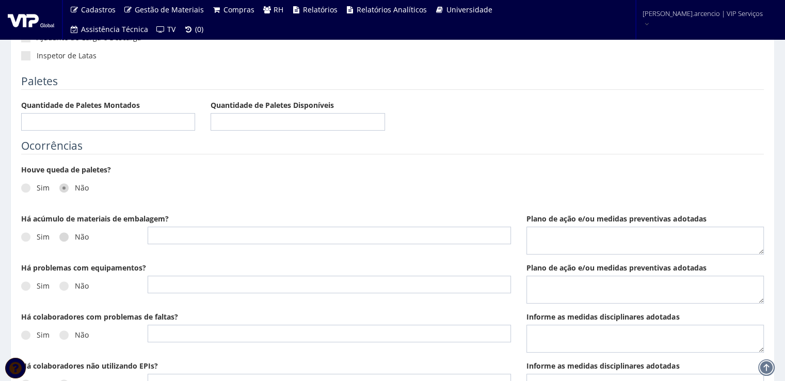
radio input "true"
click at [64, 286] on span at bounding box center [63, 285] width 9 height 9
click at [75, 286] on input "Não" at bounding box center [78, 286] width 7 height 7
radio input "true"
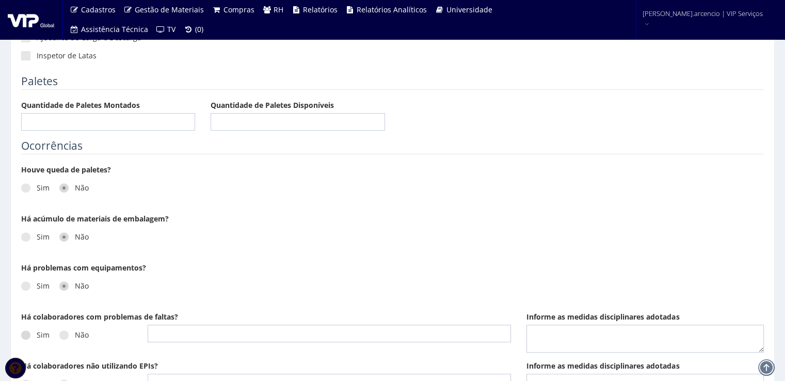
click at [25, 335] on span at bounding box center [25, 334] width 9 height 9
click at [37, 335] on input "Sim" at bounding box center [40, 335] width 7 height 7
radio input "true"
click at [177, 335] on input "text" at bounding box center [329, 334] width 363 height 18
type input "[PERSON_NAME], o mesmo vem faltando injustificavelmente."
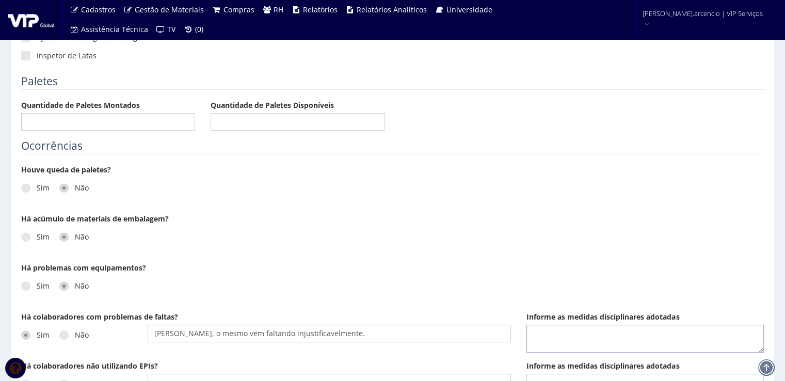
click at [533, 332] on textarea "Informe as medidas disciplinares adotadas" at bounding box center [645, 339] width 237 height 28
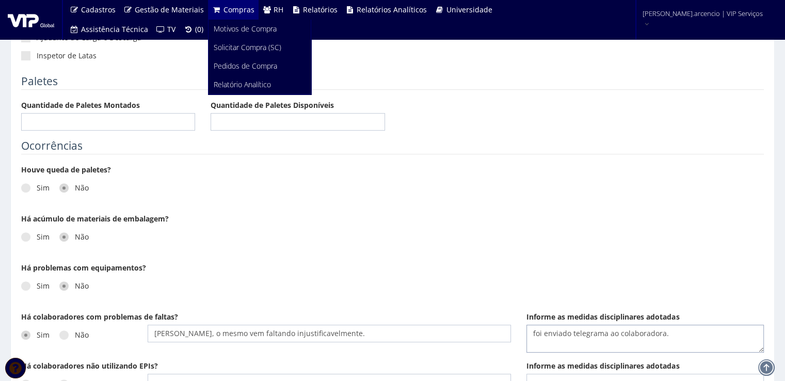
type textarea "foi enviado telegrama ao colaboradora."
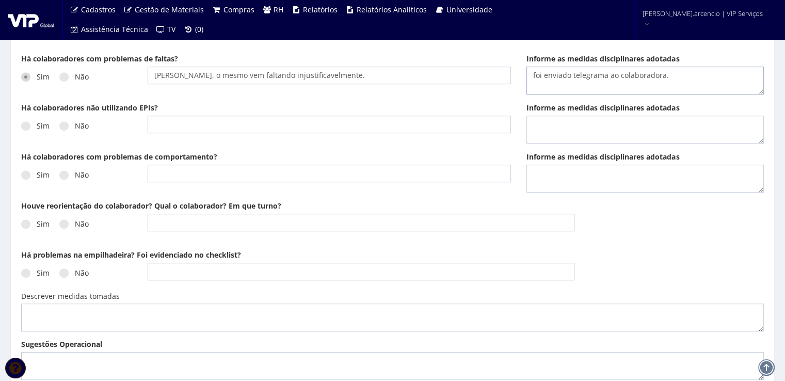
scroll to position [516, 0]
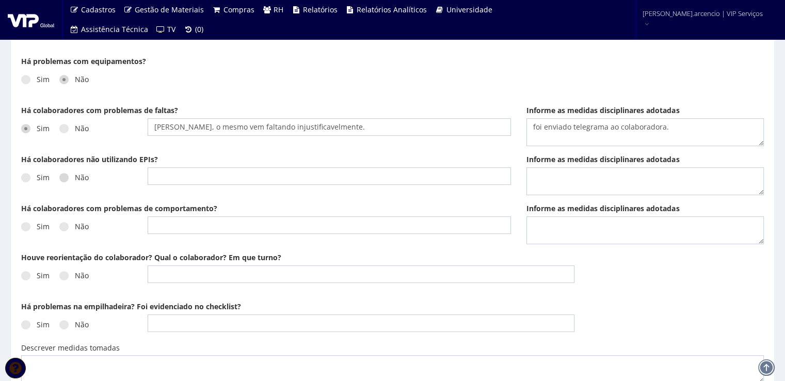
click at [68, 180] on label "Não" at bounding box center [73, 177] width 29 height 10
click at [75, 180] on input "Não" at bounding box center [78, 178] width 7 height 7
radio input "true"
click at [64, 228] on span at bounding box center [63, 226] width 9 height 9
click at [75, 228] on input "Não" at bounding box center [78, 227] width 7 height 7
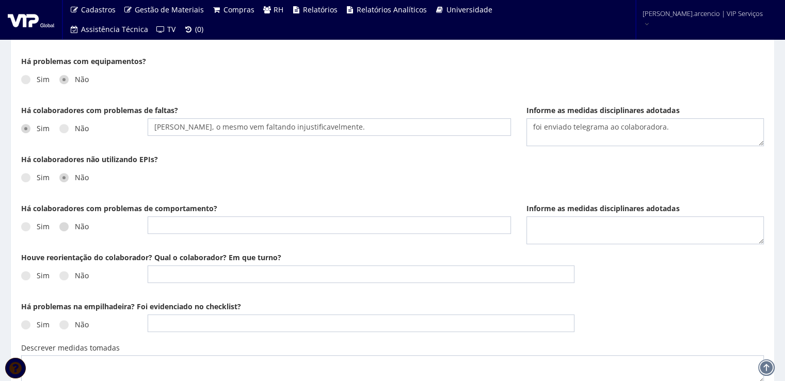
radio input "true"
click at [65, 275] on span at bounding box center [63, 275] width 9 height 9
click at [75, 275] on input "Não" at bounding box center [78, 276] width 7 height 7
radio input "true"
click at [64, 327] on span at bounding box center [63, 324] width 9 height 9
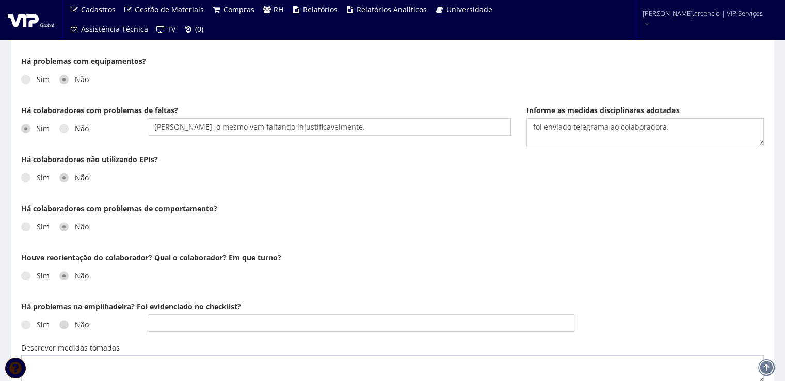
click at [75, 327] on input "Não" at bounding box center [78, 325] width 7 height 7
radio input "true"
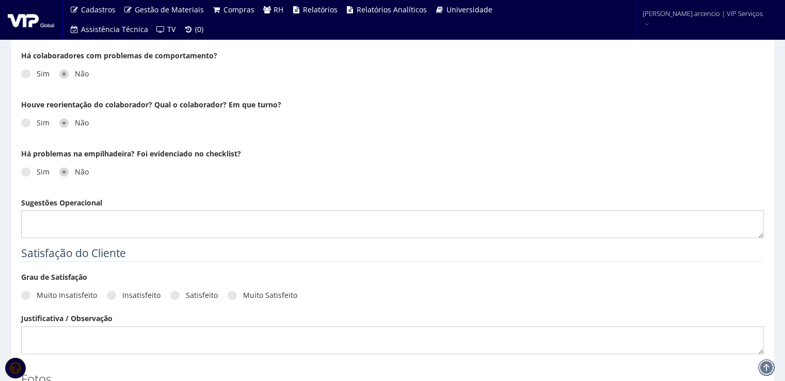
scroll to position [671, 0]
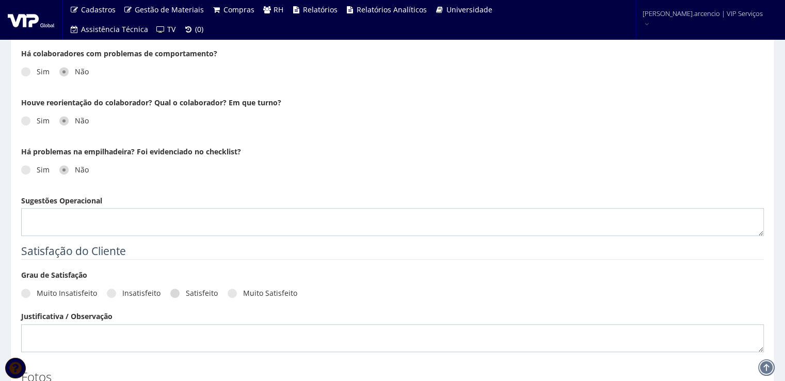
click at [170, 295] on span at bounding box center [174, 293] width 9 height 9
click at [186, 295] on input "Satisfeito" at bounding box center [189, 293] width 7 height 7
radio input "true"
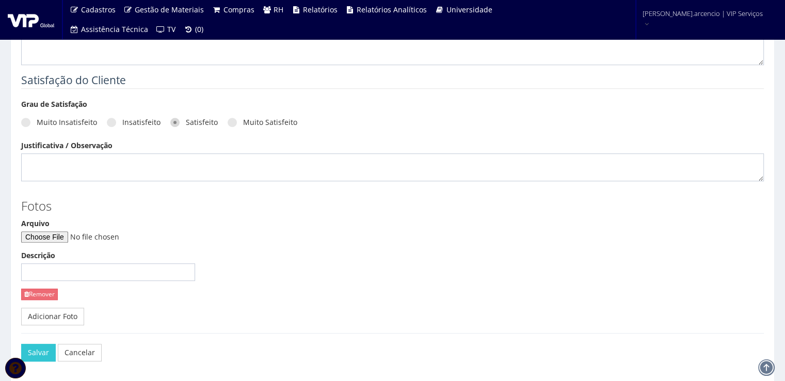
scroll to position [878, 0]
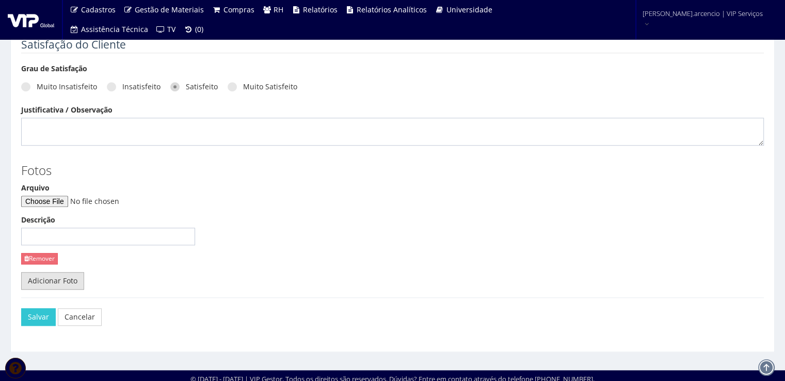
click at [65, 275] on link "Adicionar Foto" at bounding box center [52, 281] width 63 height 18
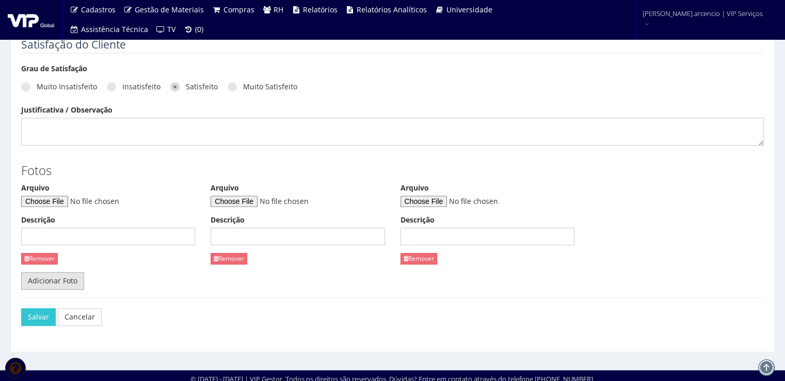
click at [65, 275] on link "Adicionar Foto" at bounding box center [52, 281] width 63 height 18
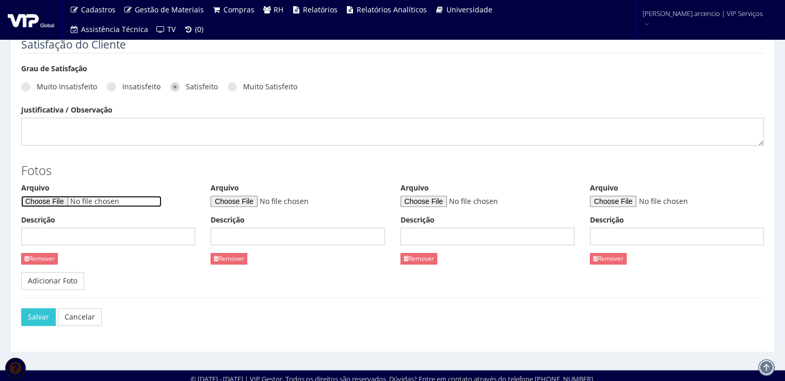
click at [49, 196] on input "Arquivo" at bounding box center [91, 201] width 140 height 11
type input "C:\fakepath\WhatsApp Image 2025-10-03 at 09.57.52.jpeg"
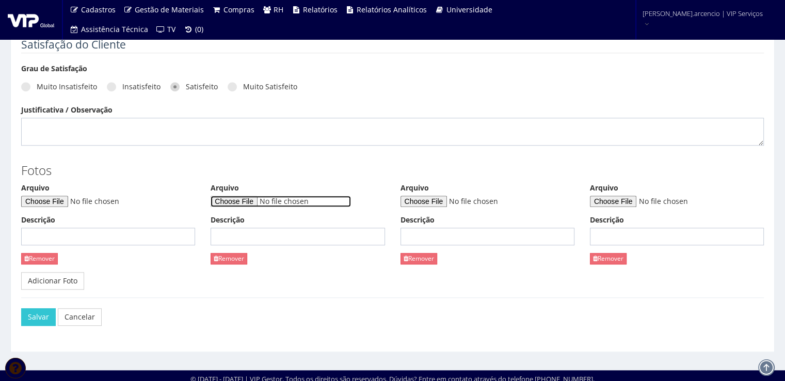
click at [259, 202] on input "Arquivo" at bounding box center [281, 201] width 140 height 11
type input "C:\fakepath\WhatsApp Image 2025-10-03 at 09.58.01.jpeg"
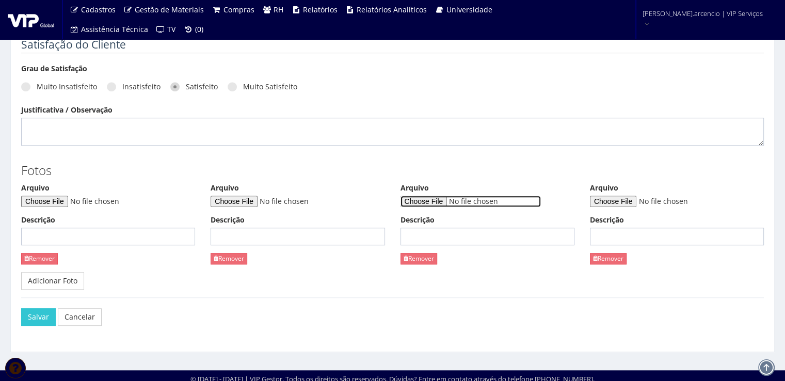
click at [420, 201] on input "Arquivo" at bounding box center [471, 201] width 140 height 11
type input "C:\fakepath\S1 TAREFA DA SEMANA-FECHAMENTO MÊS SETEMBRO -VIP.pptx"
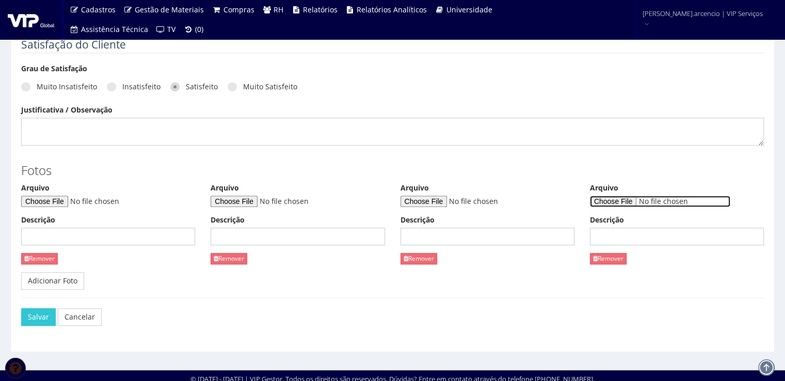
click at [611, 201] on input "Arquivo" at bounding box center [660, 201] width 140 height 11
type input "C:\fakepath\WhatsApp Image 2025-10-03 at 09.58.02.jpeg"
click at [56, 274] on link "Adicionar Foto" at bounding box center [52, 281] width 63 height 18
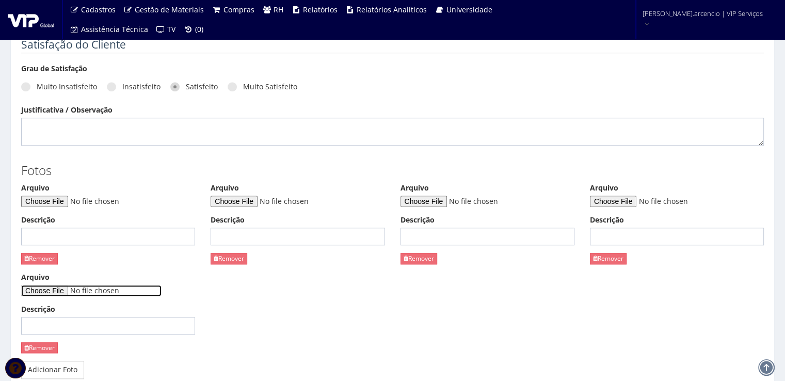
click at [56, 289] on input "Arquivo" at bounding box center [91, 290] width 140 height 11
type input "C:\fakepath\WhatsApp Image 2025-10-03 at 09.58.02 (1).jpeg"
click at [90, 232] on input "Descrição" at bounding box center [108, 237] width 174 height 18
type input "Despal"
click at [221, 231] on input "Descrição" at bounding box center [298, 237] width 174 height 18
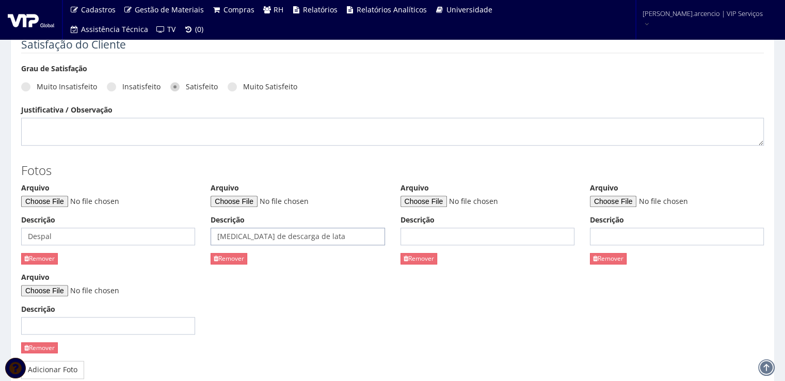
type input "Doca de descarga de lata"
click at [409, 236] on input "Descrição" at bounding box center [488, 237] width 174 height 18
type input "Tarefa de segurança"
click at [628, 237] on input "Descrição" at bounding box center [677, 237] width 174 height 18
type input "Retrabalho de M.E"
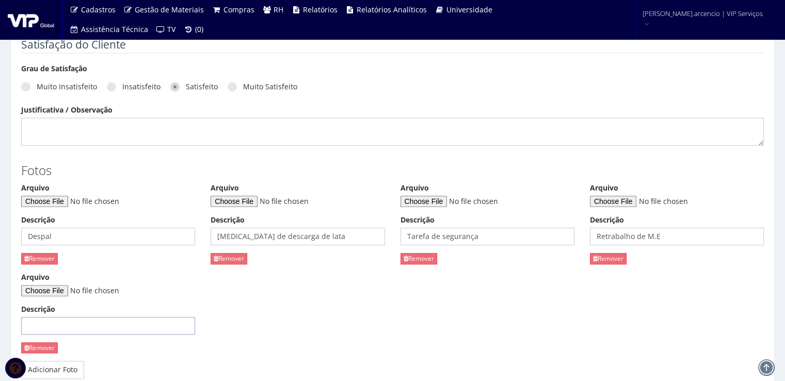
click at [31, 328] on input "Descrição" at bounding box center [108, 326] width 174 height 18
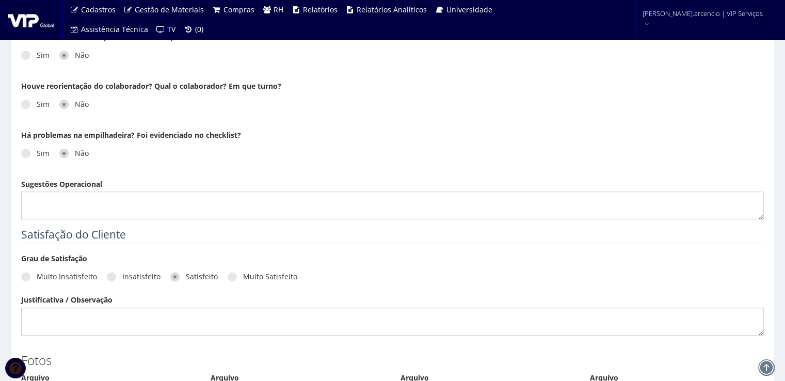
scroll to position [671, 0]
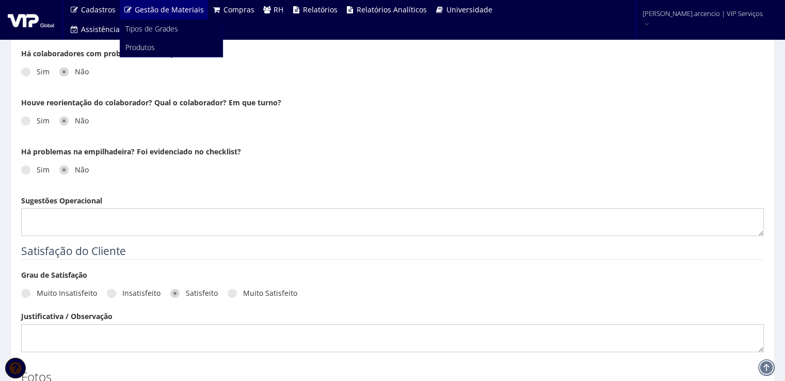
type input "Pulmão de inspeção"
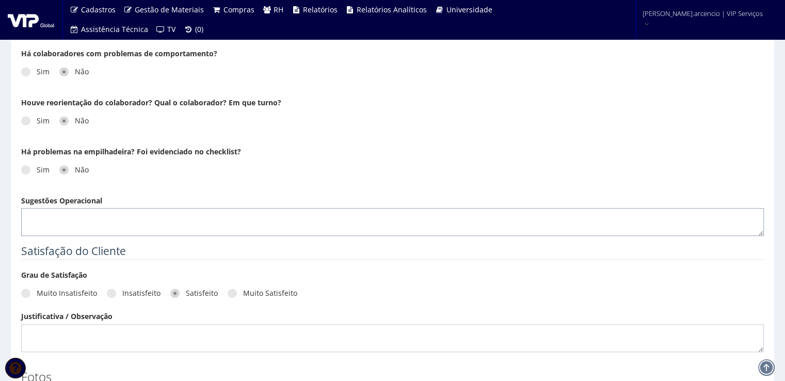
click at [35, 213] on textarea "Sugestões Operacional" at bounding box center [392, 222] width 743 height 28
paste textarea "No período de 29/09 a 03/09, foram realizadas 96 descargas, sendo 49 no turno d…"
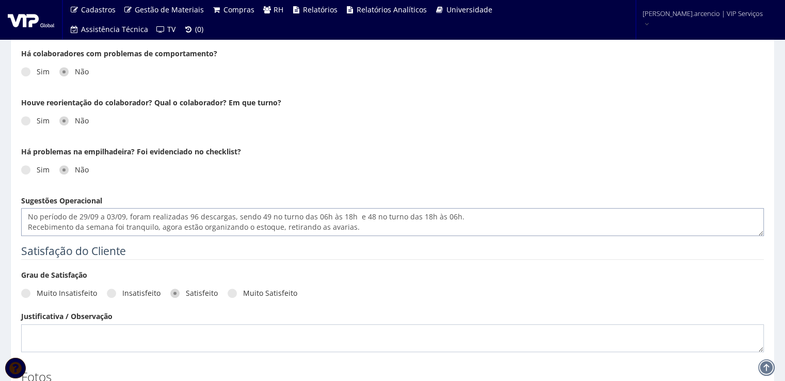
click at [322, 217] on textarea "No período de 29/09 a 03/09, foram realizadas 96 descargas, sendo 49 no turno d…" at bounding box center [392, 222] width 743 height 28
click at [353, 213] on textarea "No período de 29/09 a 03/09, foram realizadas 96 descargas, sendo 49 no turno d…" at bounding box center [392, 222] width 743 height 28
click at [436, 218] on textarea "No período de 29/09 a 03/09, foram realizadas 96 descargas, sendo 49 no turno d…" at bounding box center [392, 222] width 743 height 28
click at [466, 216] on textarea "No período de 29/09 a 03/09, foram realizadas 96 descargas, sendo 49 no turno d…" at bounding box center [392, 222] width 743 height 28
click at [154, 227] on textarea "No período de 29/09 a 03/09, foram realizadas 96 descargas, sendo 49 no turno d…" at bounding box center [392, 222] width 743 height 28
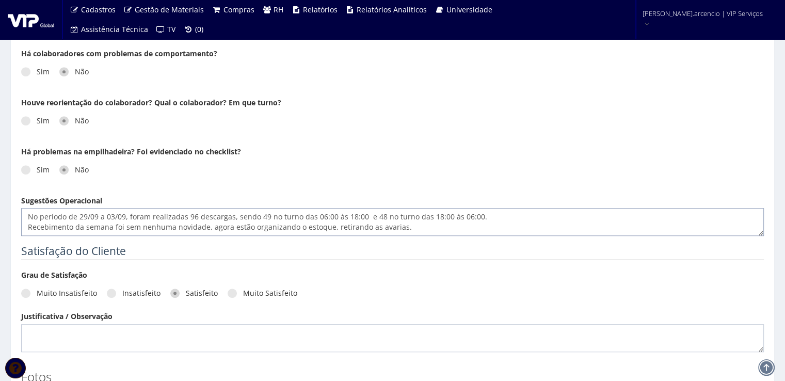
click at [399, 226] on textarea "No período de 29/09 a 03/09, foram realizadas 96 descargas, sendo 49 no turno d…" at bounding box center [392, 222] width 743 height 28
click at [620, 224] on textarea "No período de 29/09 a 03/09, foram realizadas 96 descargas, sendo 49 no turno d…" at bounding box center [392, 222] width 743 height 28
paste textarea "Durante a semana, foram realizados carregamentos de ATG em 7 veículos sendo tod…"
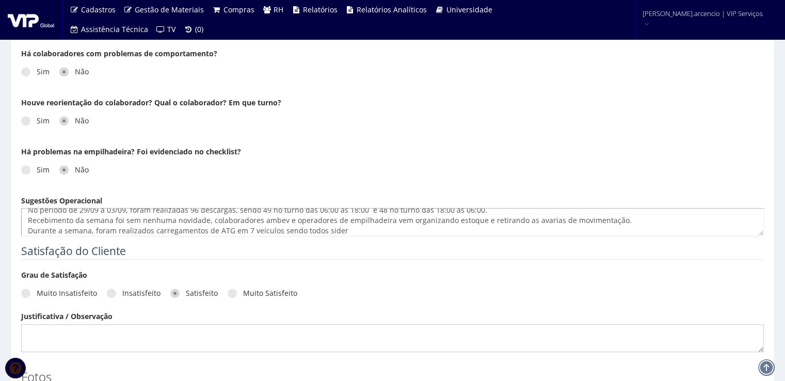
scroll to position [17, 0]
click at [228, 219] on textarea "No período de 29/09 a 03/09, foram realizadas 96 descargas, sendo 49 no turno d…" at bounding box center [392, 222] width 743 height 28
click at [407, 221] on textarea "No período de 29/09 a 03/09, foram realizadas 96 descargas, sendo 49 no turno d…" at bounding box center [392, 222] width 743 height 28
click at [303, 227] on textarea "No período de 29/09 a 03/09, foram realizadas 96 descargas, sendo 49 no turno d…" at bounding box center [392, 222] width 743 height 28
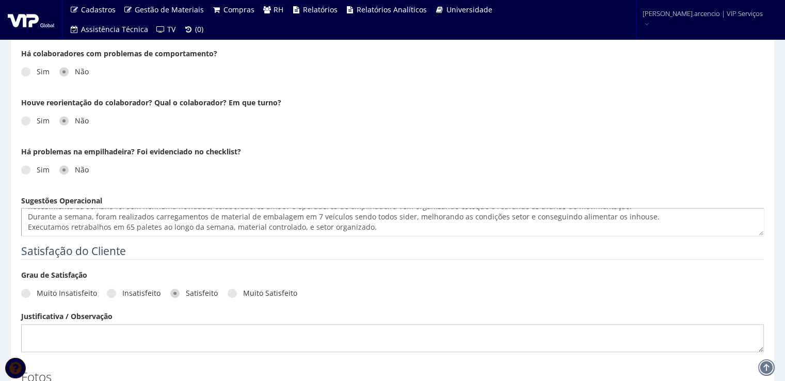
paste textarea "A aderência aos padrões de segurança segue dentro da meta, 100% essa semana. As…"
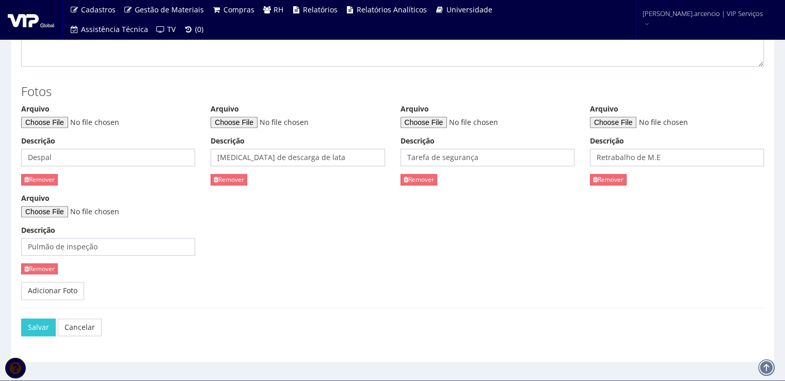
scroll to position [971, 0]
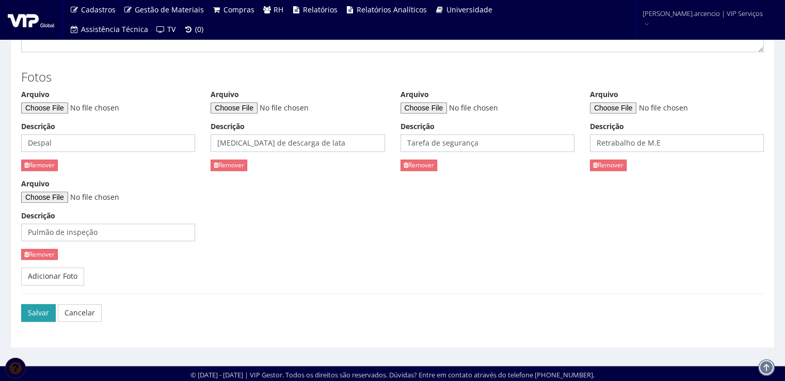
type textarea "No período de 29/09 a 03/09, foram realizadas 96 descargas, sendo 49 no turno d…"
click at [44, 314] on button "Salvar" at bounding box center [38, 313] width 35 height 18
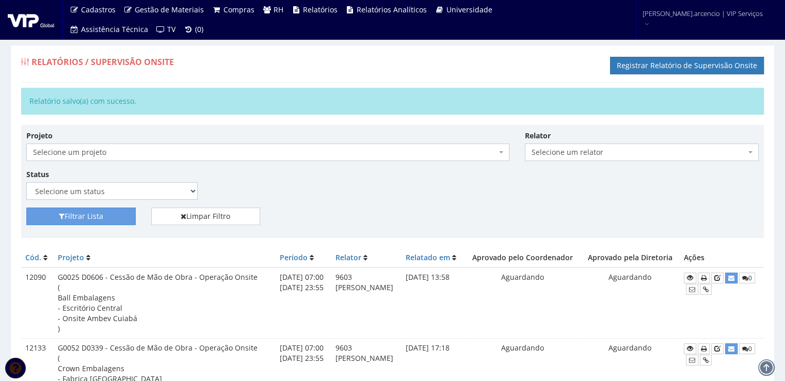
click at [18, 20] on img at bounding box center [31, 19] width 46 height 15
